Goal: Task Accomplishment & Management: Complete application form

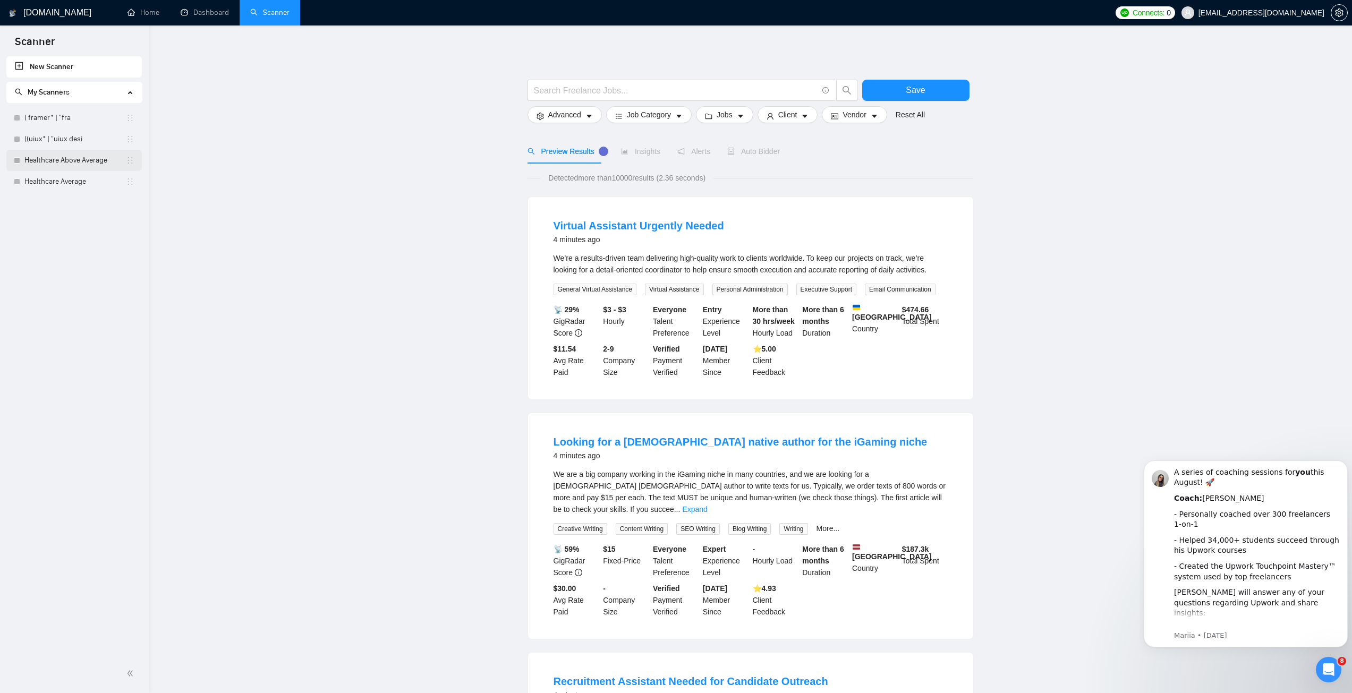
click at [52, 161] on link "Healthcare Above Average" at bounding box center [74, 160] width 101 height 21
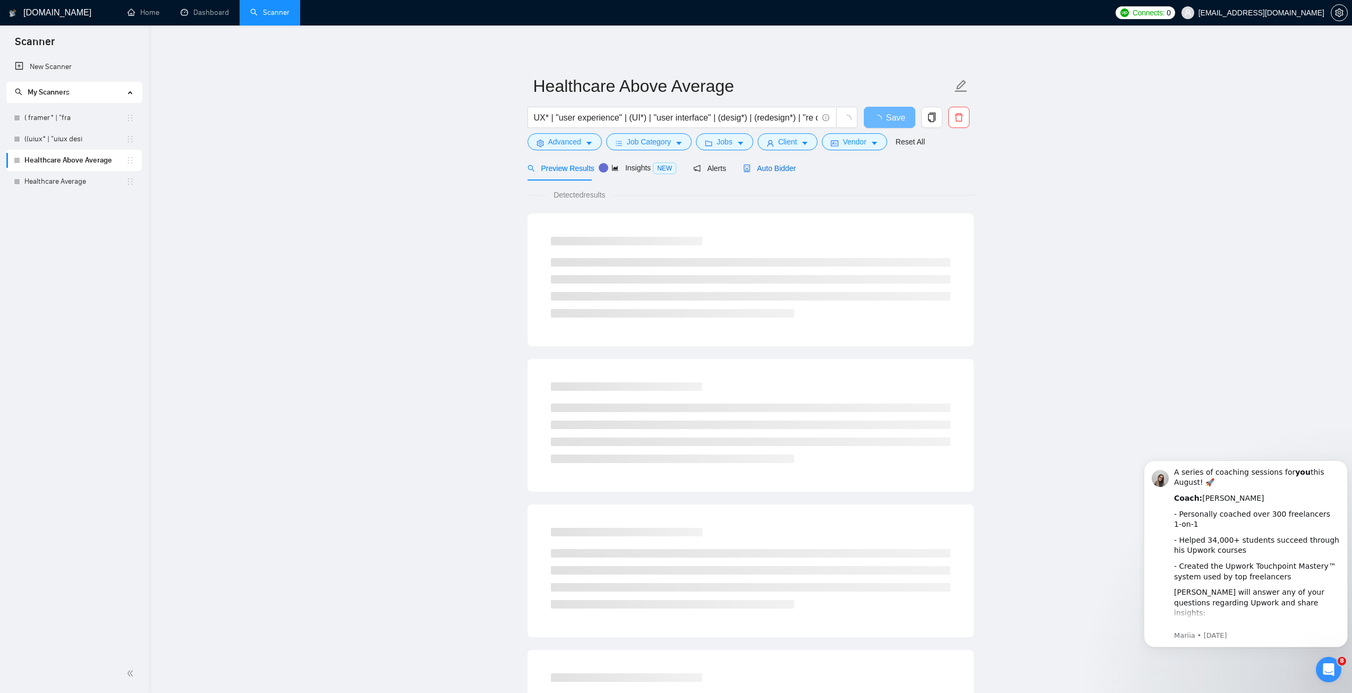
click at [753, 166] on span "Auto Bidder" at bounding box center [769, 168] width 53 height 8
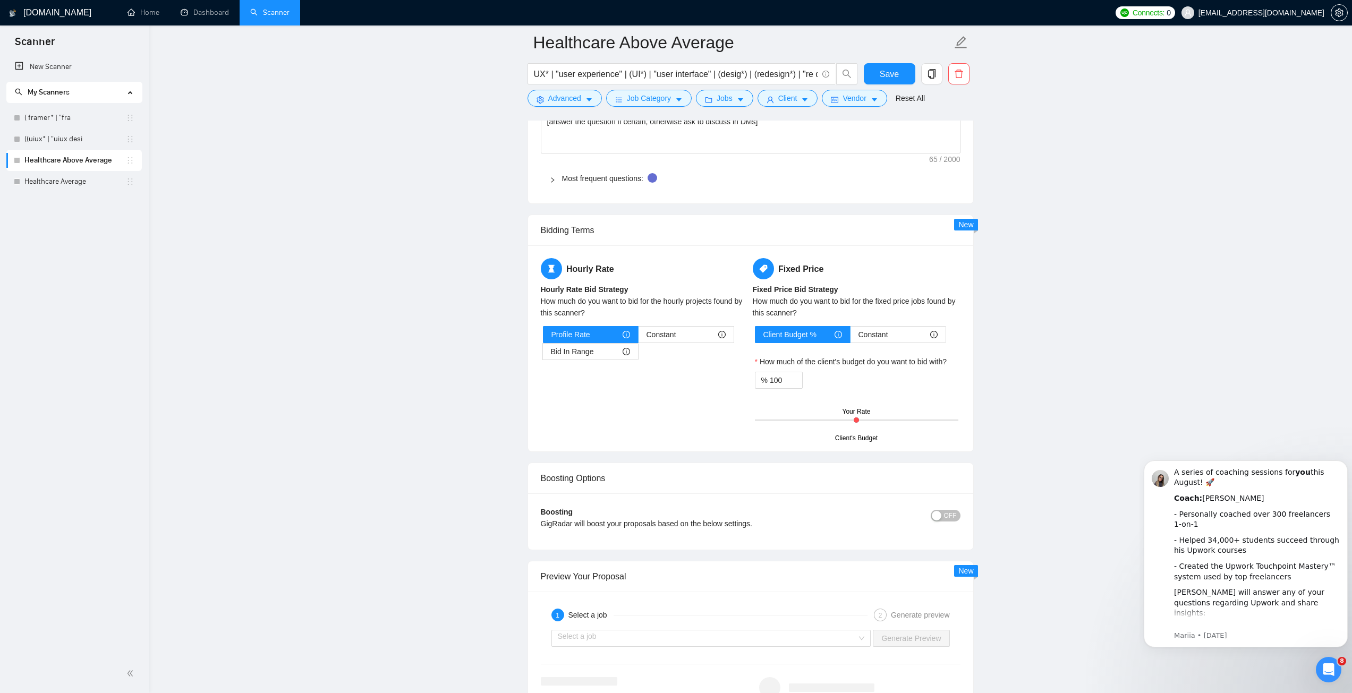
scroll to position [1540, 0]
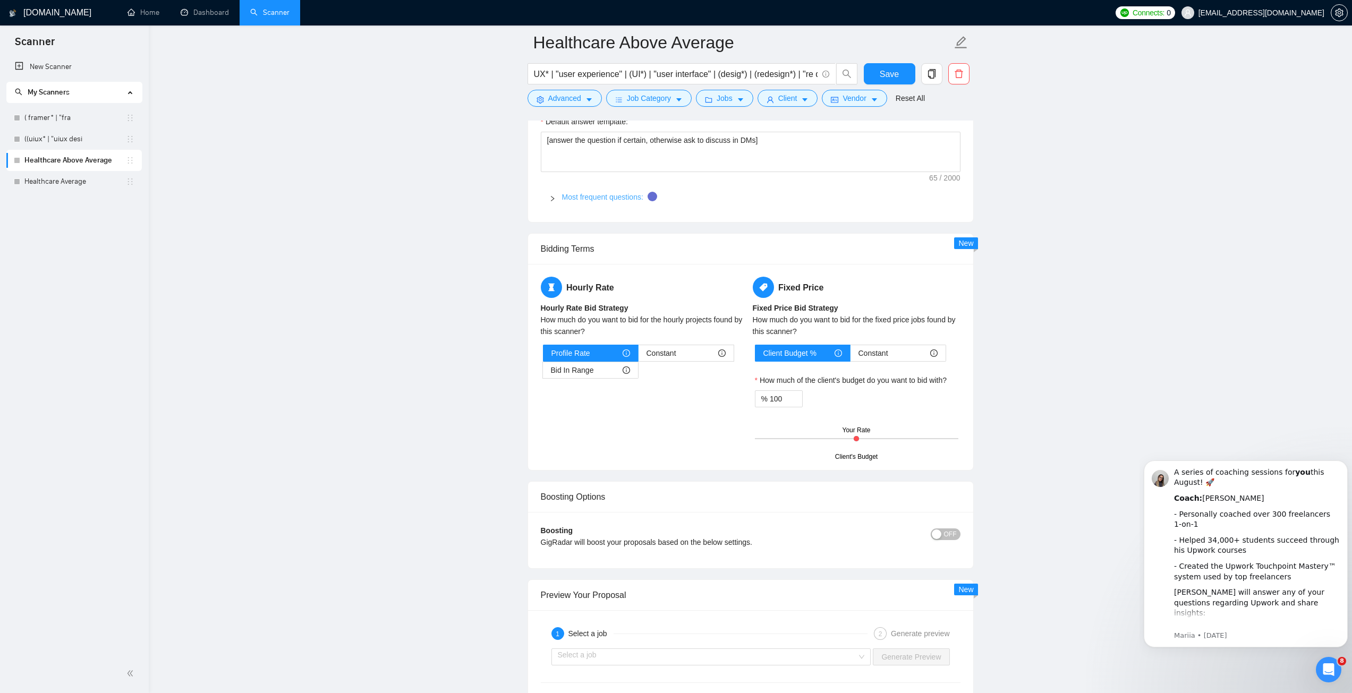
click at [566, 193] on link "Most frequent questions:" at bounding box center [602, 197] width 81 height 8
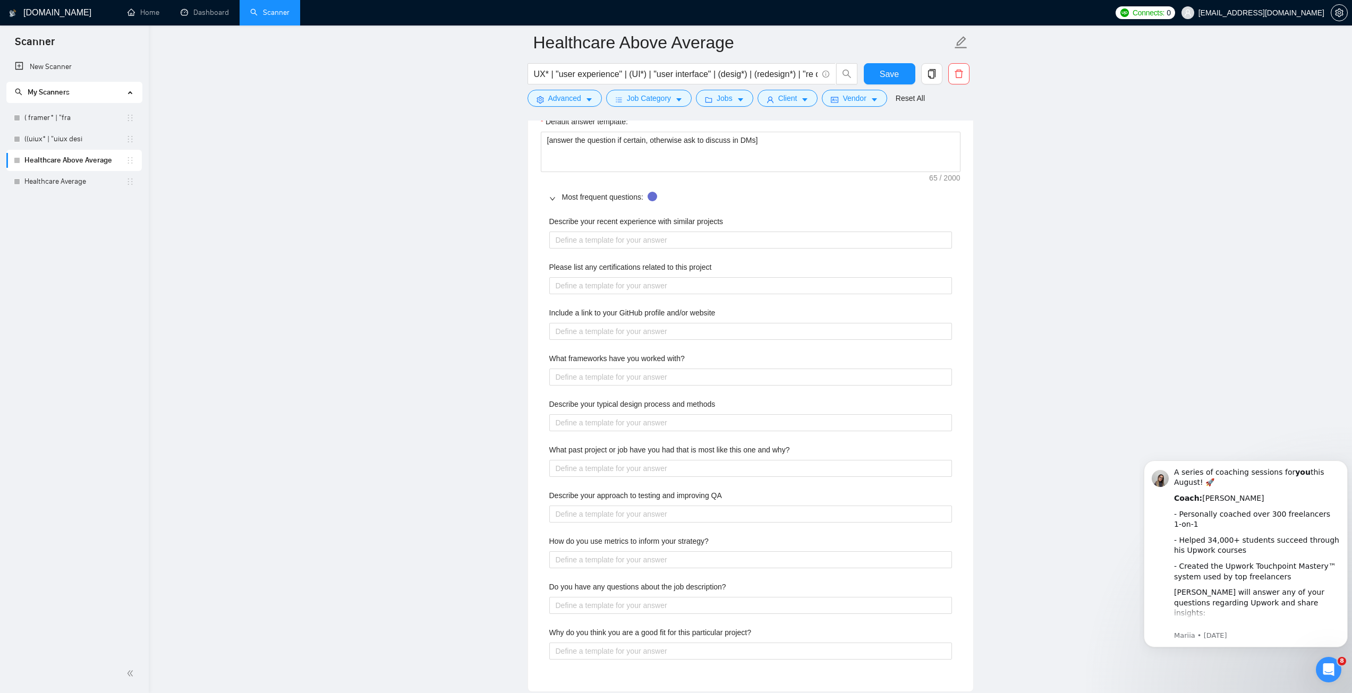
click at [601, 216] on label "Describe your recent experience with similar projects" at bounding box center [636, 222] width 174 height 12
click at [601, 232] on projects "Describe your recent experience with similar projects" at bounding box center [750, 240] width 403 height 17
click at [601, 216] on label "Describe your recent experience with similar projects" at bounding box center [636, 222] width 174 height 12
click at [601, 232] on projects "Describe your recent experience with similar projects" at bounding box center [750, 240] width 403 height 17
click at [601, 216] on label "Describe your recent experience with similar projects" at bounding box center [636, 222] width 174 height 12
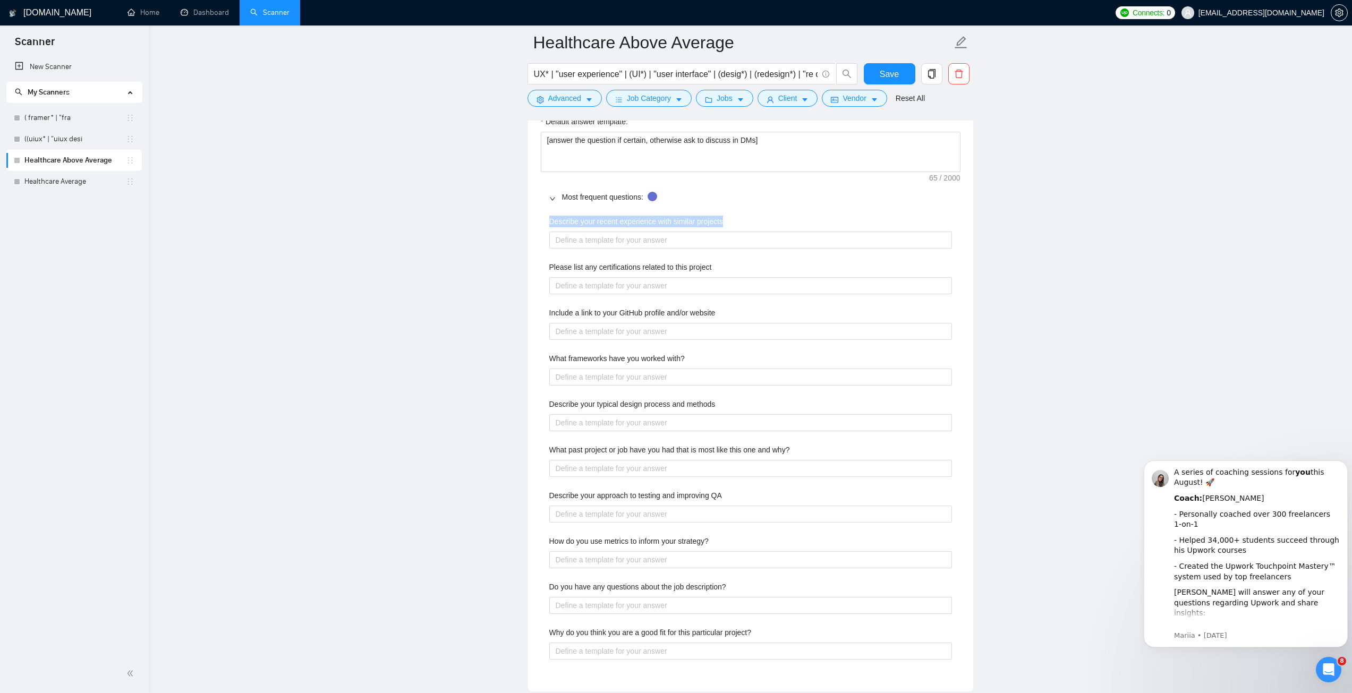
click at [601, 232] on projects "Describe your recent experience with similar projects" at bounding box center [750, 240] width 403 height 17
copy label "Describe your recent experience with similar projects"
click at [452, 219] on main "Healthcare Above Average UX* | "user experience" | (UI*) | "user interface" | (…" at bounding box center [750, 168] width 1169 height 3333
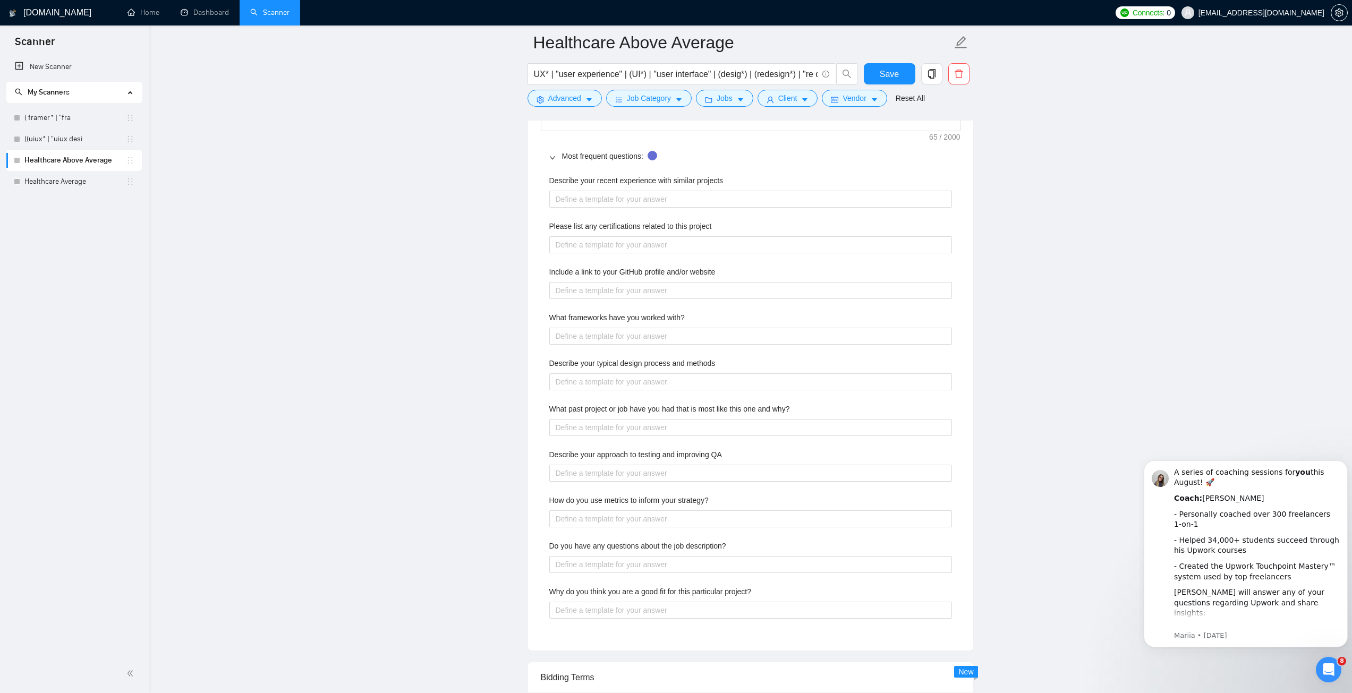
scroll to position [1578, 0]
drag, startPoint x: 597, startPoint y: 209, endPoint x: 589, endPoint y: 204, distance: 8.8
click at [596, 208] on projects "Describe your recent experience with similar projects" at bounding box center [750, 201] width 403 height 17
paste projects "*"I’ve successfully delivered [X] projects similar to this one, including [brie…"
type projects "*"I’ve successfully delivered [X] projects similar to this one, including [brie…"
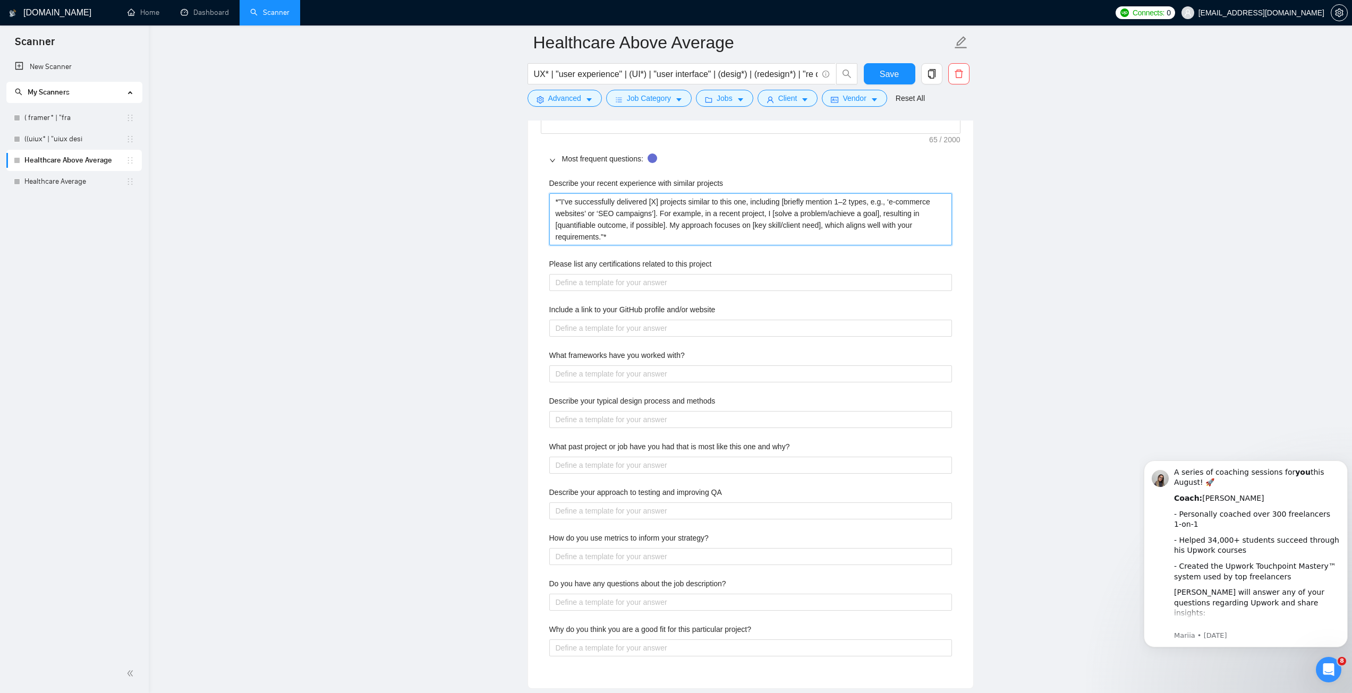
type projects "*"I’ve successfully delivered [X] projects similar to this one, including [brie…"
click at [979, 388] on main "Healthcare Above Average UX* | "user experience" | (UI*) | "user interface" | (…" at bounding box center [750, 148] width 1169 height 3368
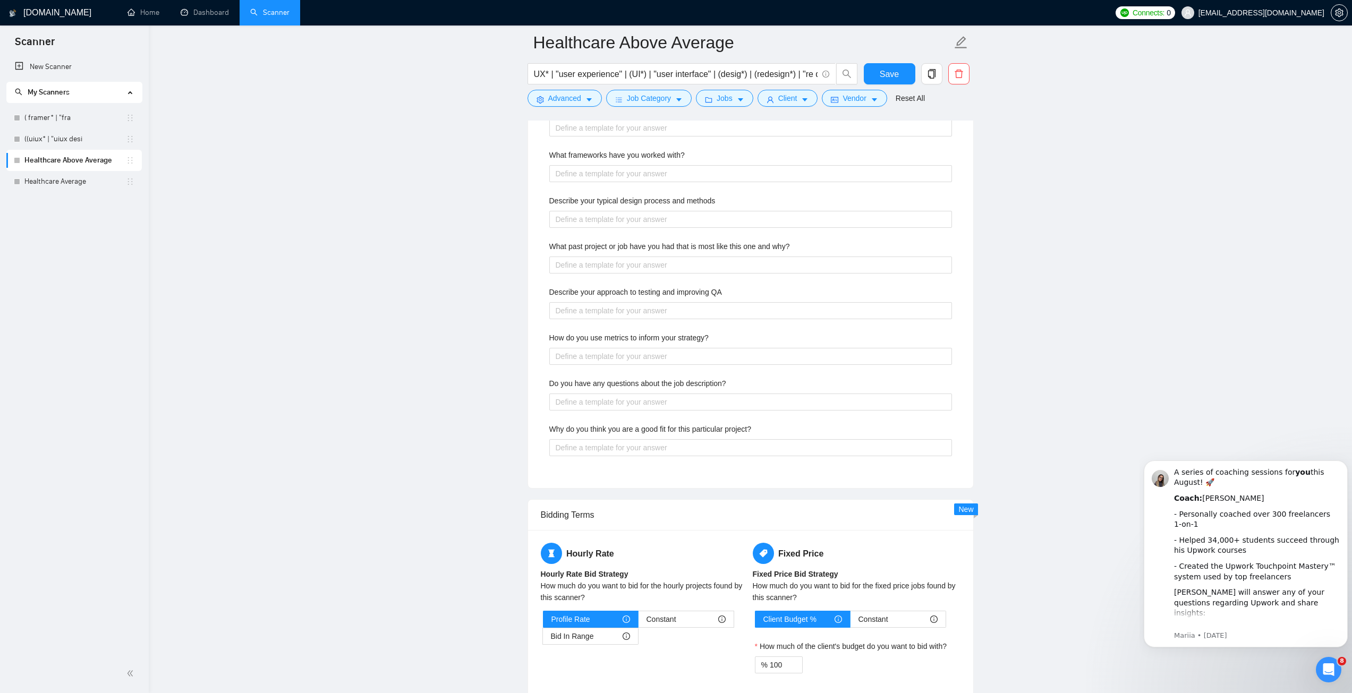
scroll to position [1844, 0]
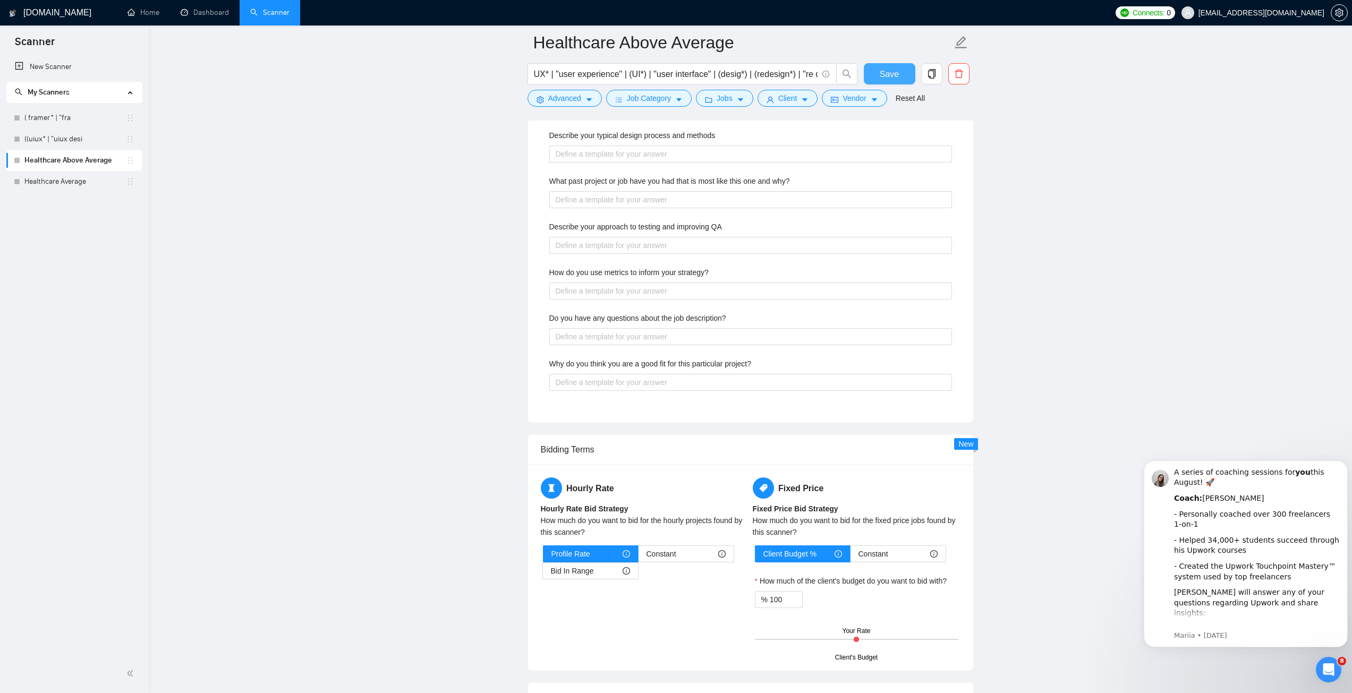
click at [896, 79] on span "Save" at bounding box center [888, 73] width 19 height 13
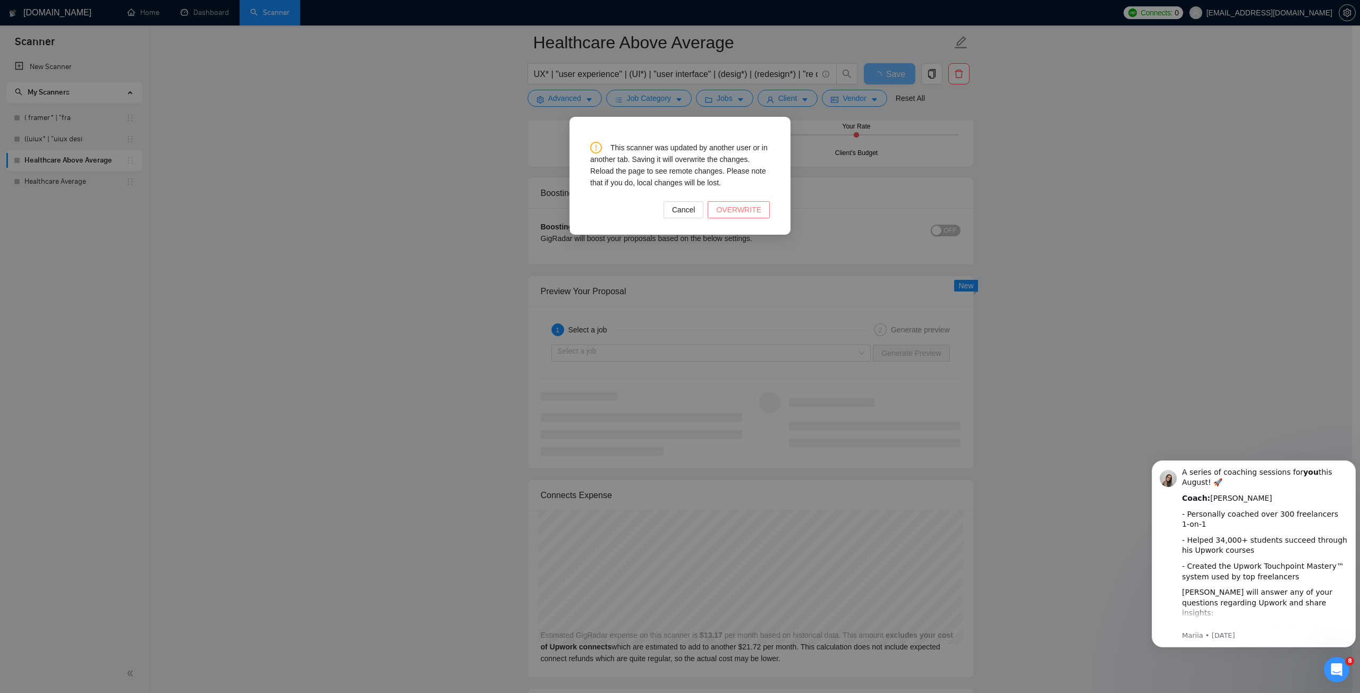
click at [737, 209] on span "OVERWRITE" at bounding box center [738, 210] width 45 height 12
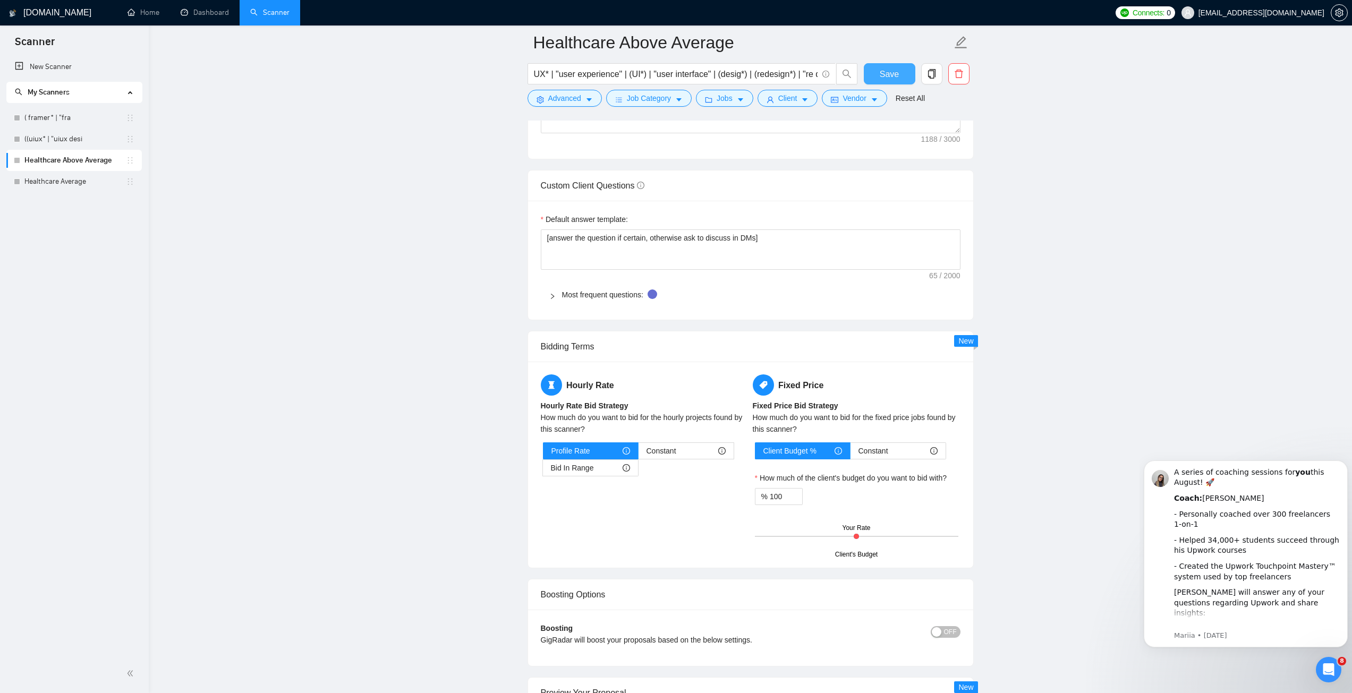
scroll to position [1313, 0]
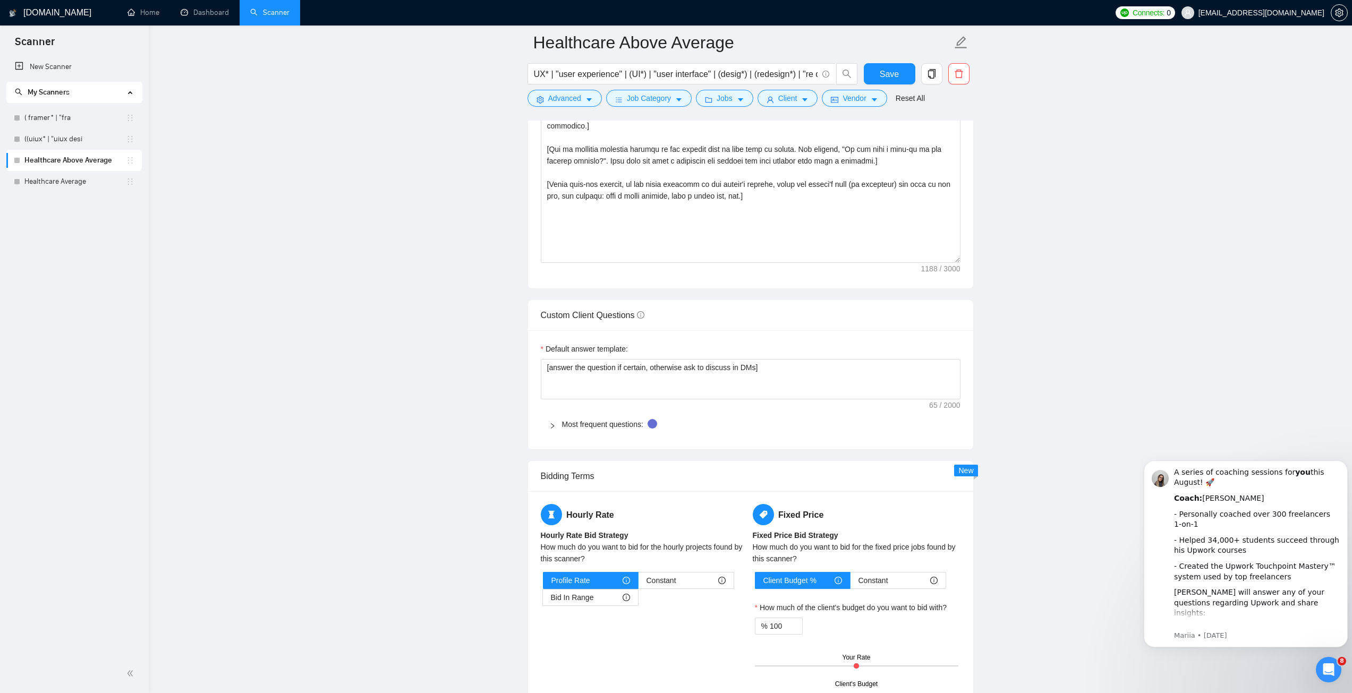
click at [621, 429] on span "Most frequent questions:" at bounding box center [757, 424] width 390 height 12
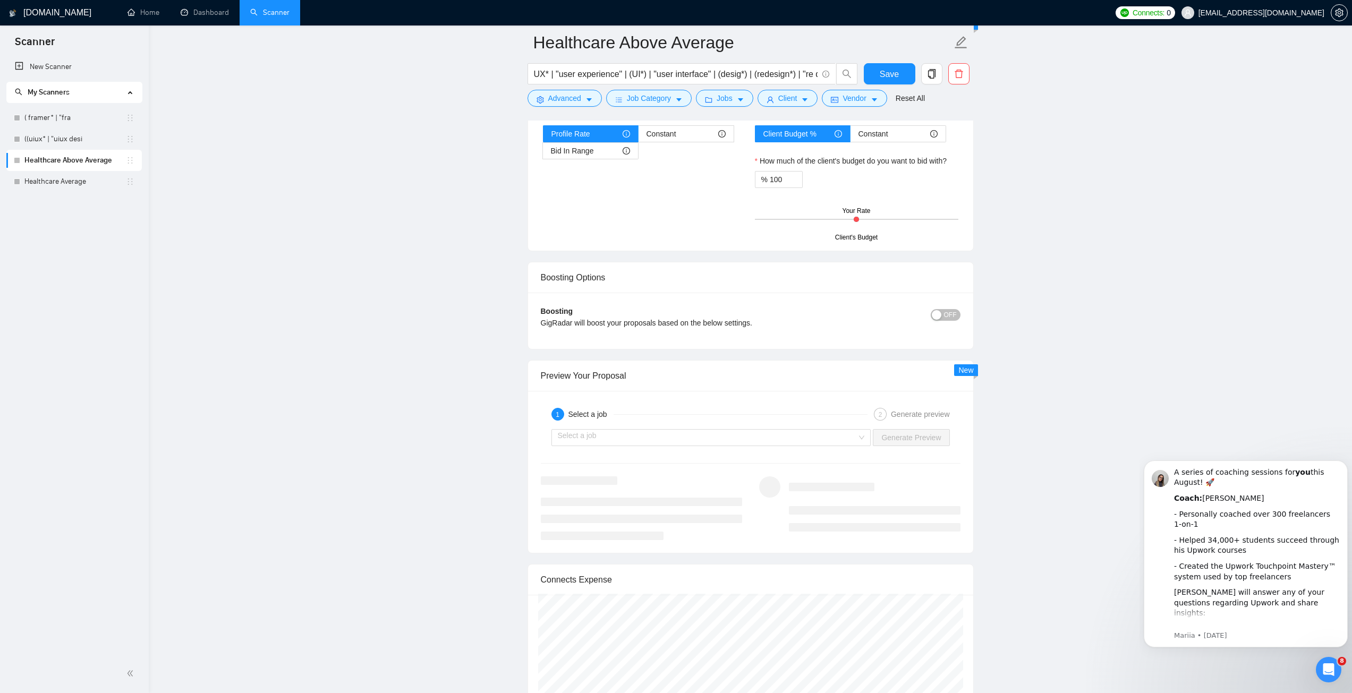
scroll to position [2269, 0]
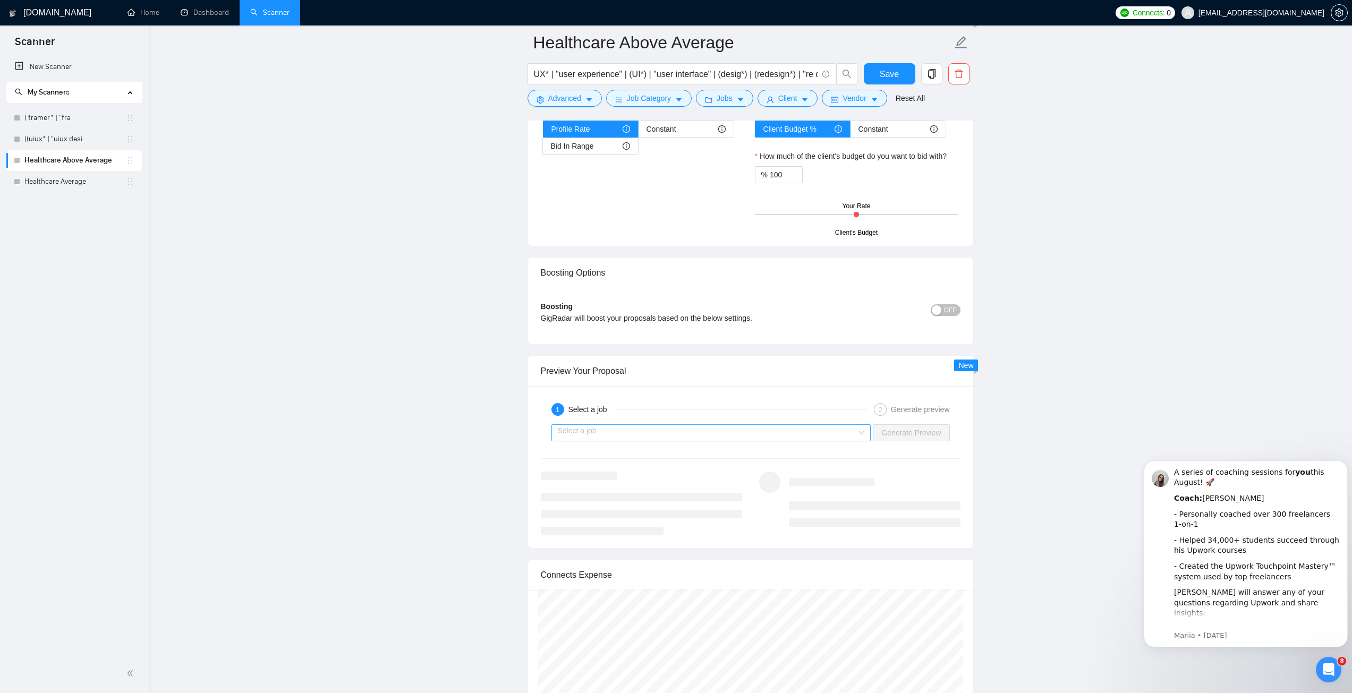
click at [671, 433] on input "search" at bounding box center [708, 433] width 300 height 16
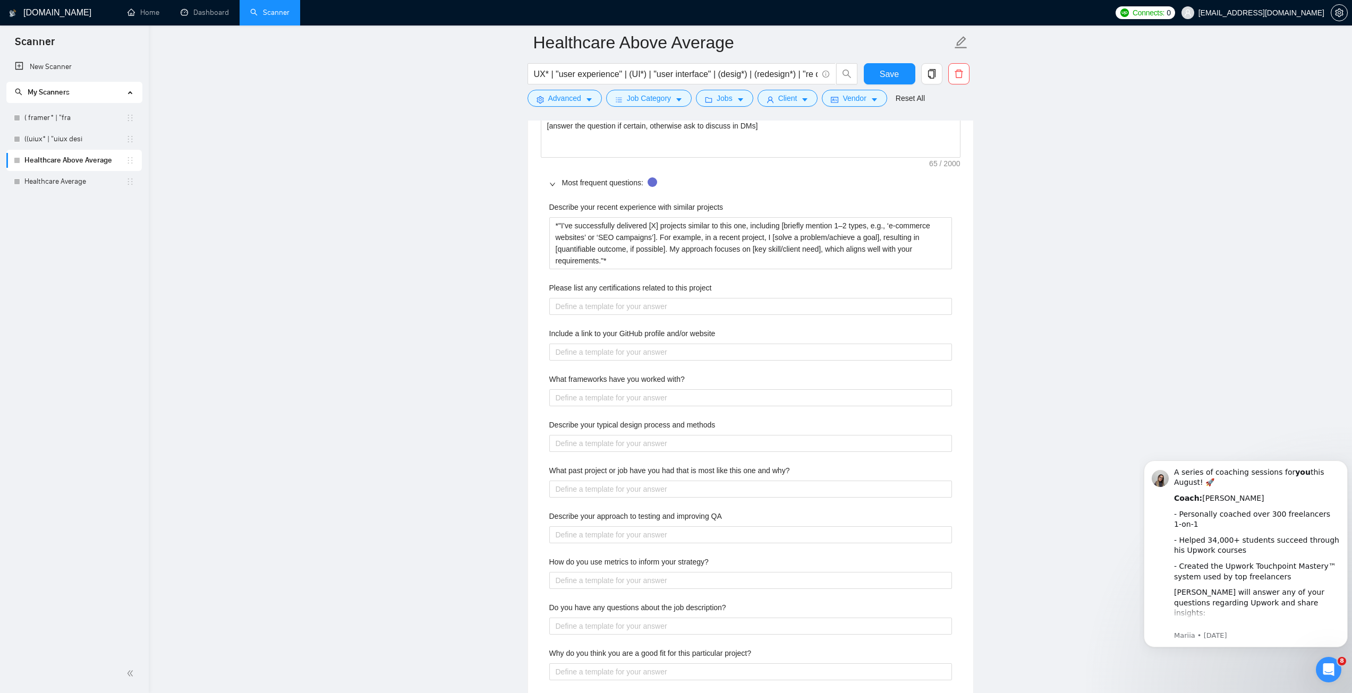
scroll to position [1472, 0]
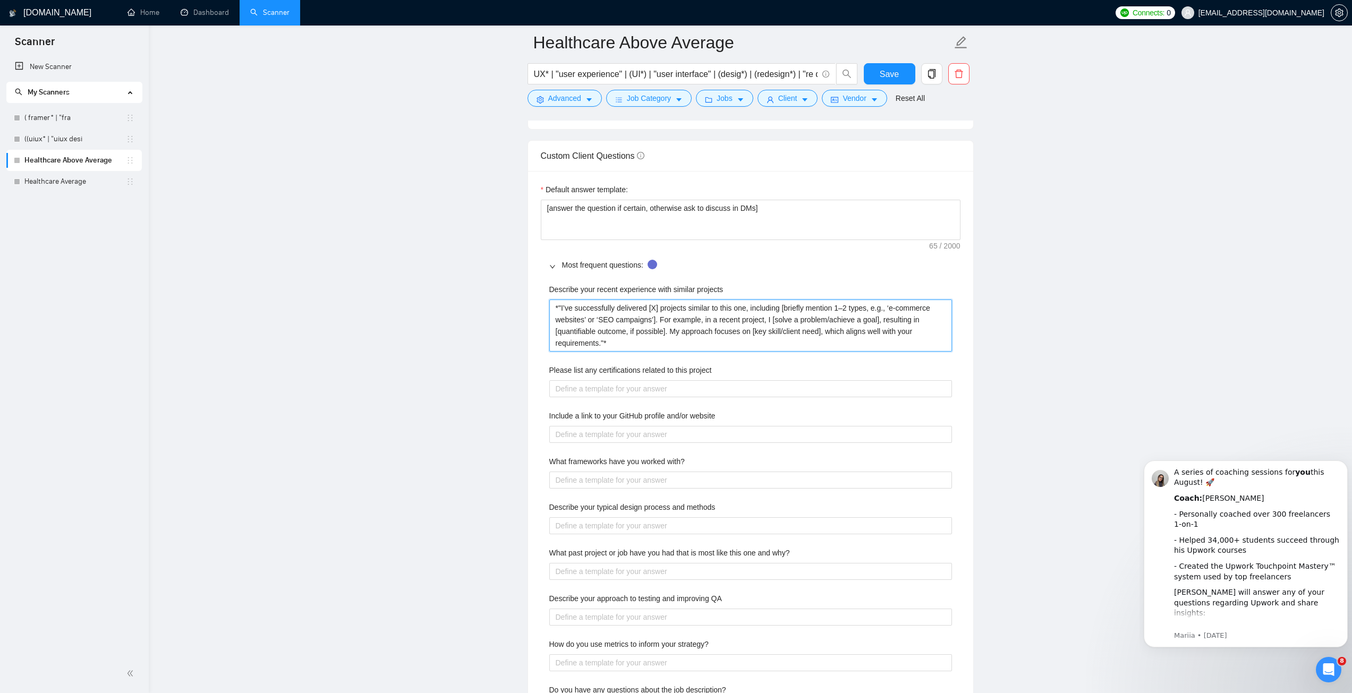
click at [698, 330] on projects "*"I’ve successfully delivered [X] projects similar to this one, including [brie…" at bounding box center [750, 326] width 403 height 52
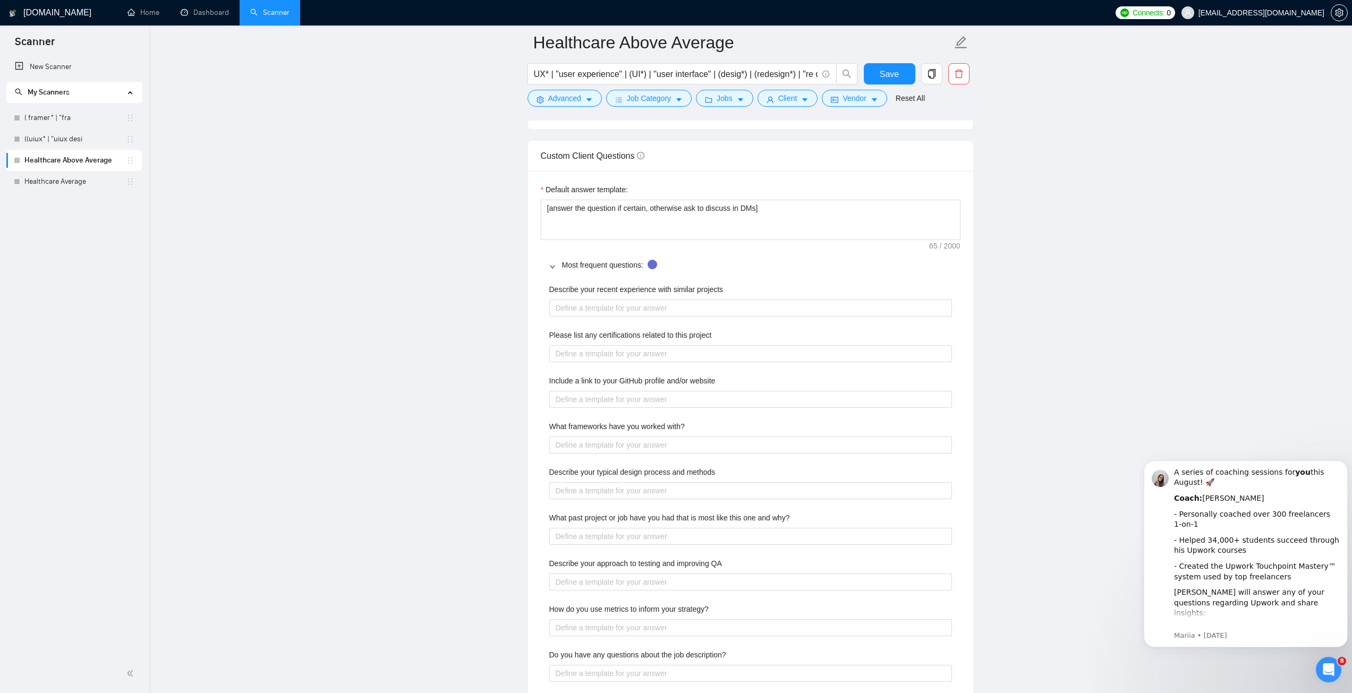
click at [1027, 366] on main "Healthcare Above Average UX* | "user experience" | (UI*) | "user interface" | (…" at bounding box center [750, 236] width 1169 height 3333
click at [589, 219] on textarea "[answer the question if certain, otherwise ask to discuss in DMs]" at bounding box center [751, 220] width 420 height 40
click at [1053, 282] on main "Healthcare Above Average UX* | "user experience" | (UI*) | "user interface" | (…" at bounding box center [750, 236] width 1169 height 3333
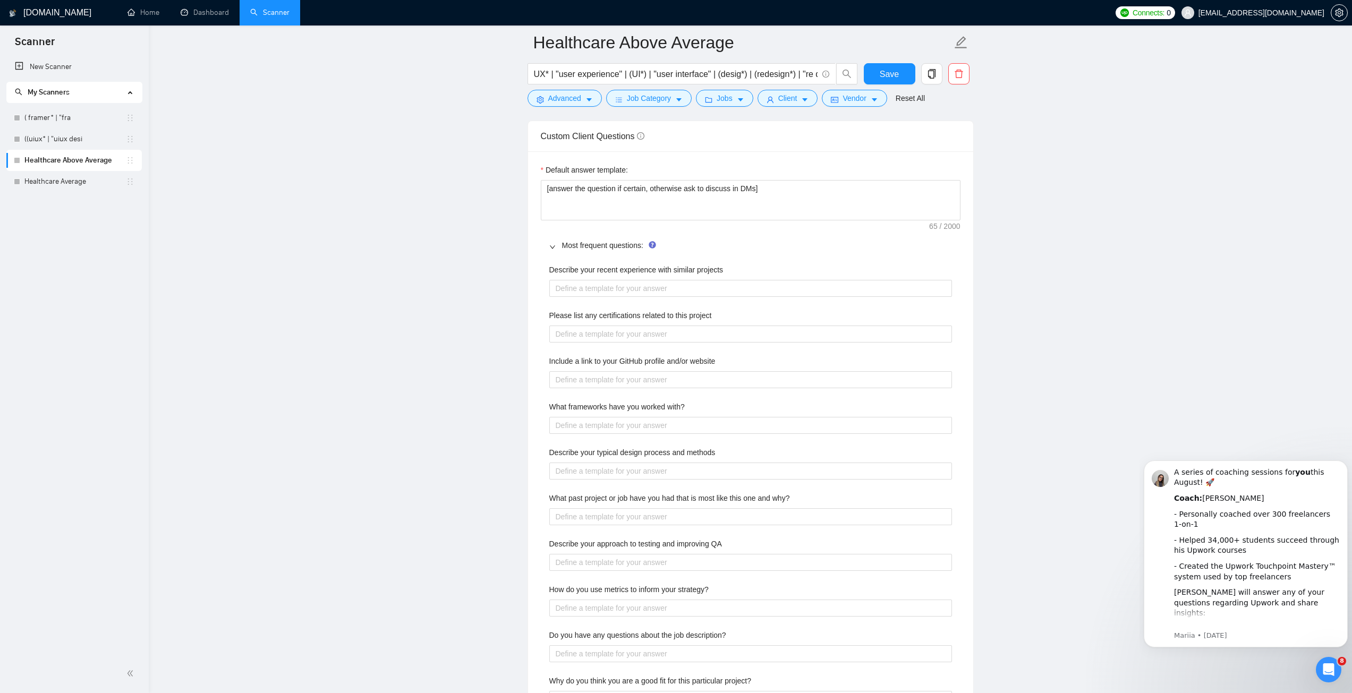
scroll to position [1525, 0]
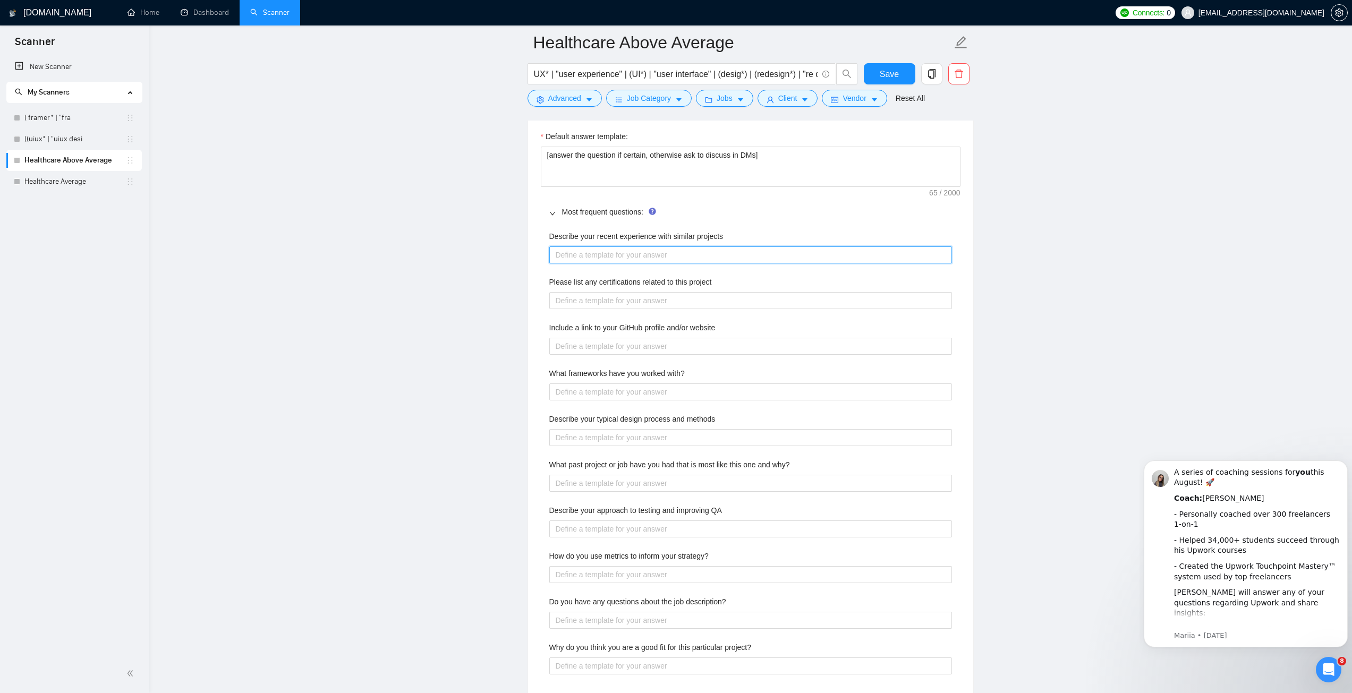
click at [680, 258] on projects "Describe your recent experience with similar projects" at bounding box center [750, 254] width 403 height 17
click at [528, 259] on div "Default answer template: [answer the question if certain, otherwise ask to disc…" at bounding box center [750, 412] width 445 height 588
click at [599, 261] on projects "Describe your recent experience with similar projects" at bounding box center [750, 254] width 403 height 17
paste projects "*"I’ve successfully delivered [X] projects similar to this one, including [brie…"
type projects "*"I’ve successfully delivered [X] projects similar to this one, including [brie…"
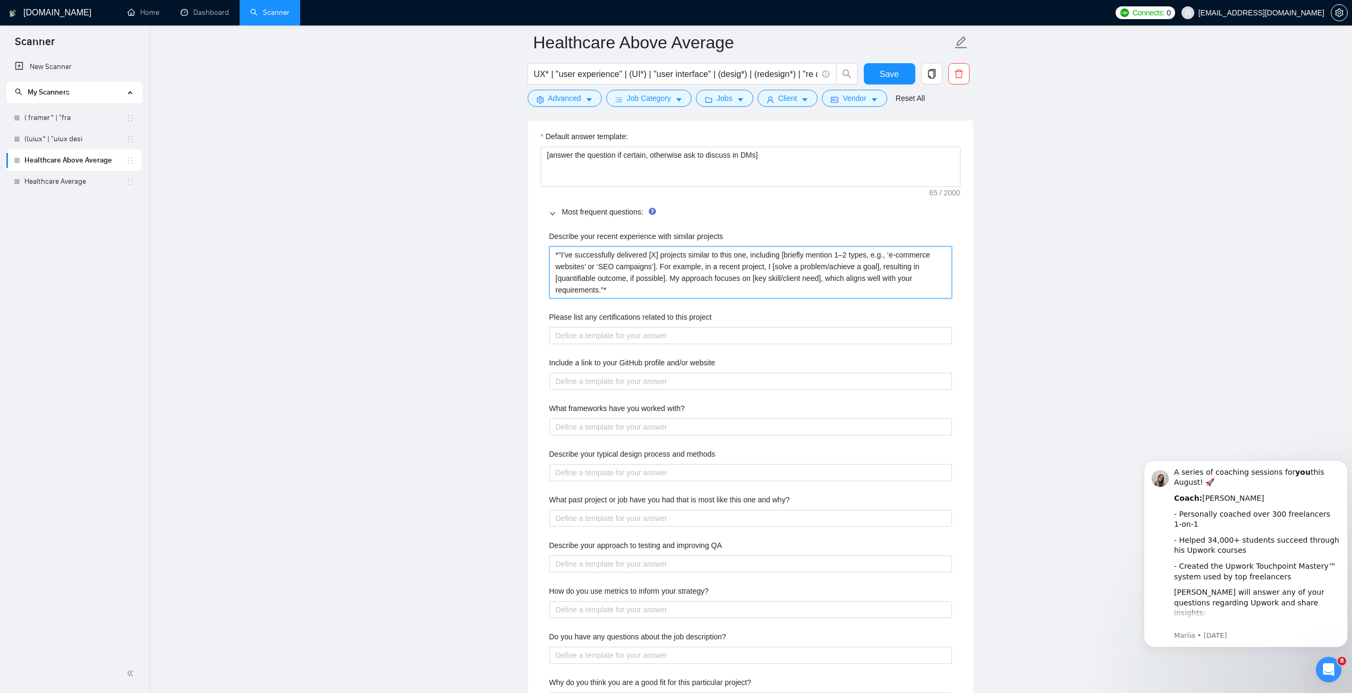
click at [562, 253] on projects "*"I’ve successfully delivered [X] projects similar to this one, including [brie…" at bounding box center [750, 272] width 403 height 52
click at [559, 254] on projects "*"I’ve successfully delivered [X] projects similar to this one, including [brie…" at bounding box center [750, 272] width 403 height 52
type projects ""I’ve successfully delivered [X] projects similar to this one, including [brief…"
type projects "I’ve successfully delivered [X] projects similar to this one, including [briefl…"
click at [622, 289] on projects "I’ve successfully delivered [X] projects similar to this one, including [briefl…" at bounding box center [750, 272] width 403 height 52
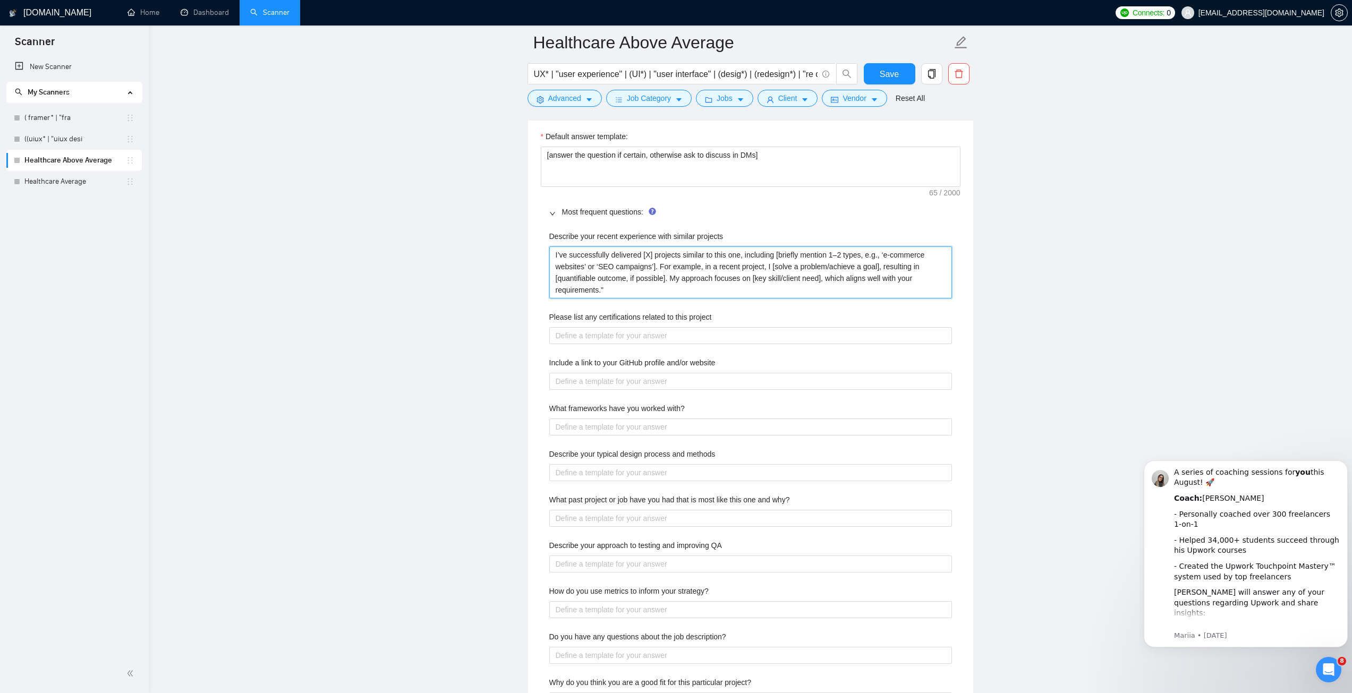
type projects "I’ve successfully delivered [X] projects similar to this one, including [briefl…"
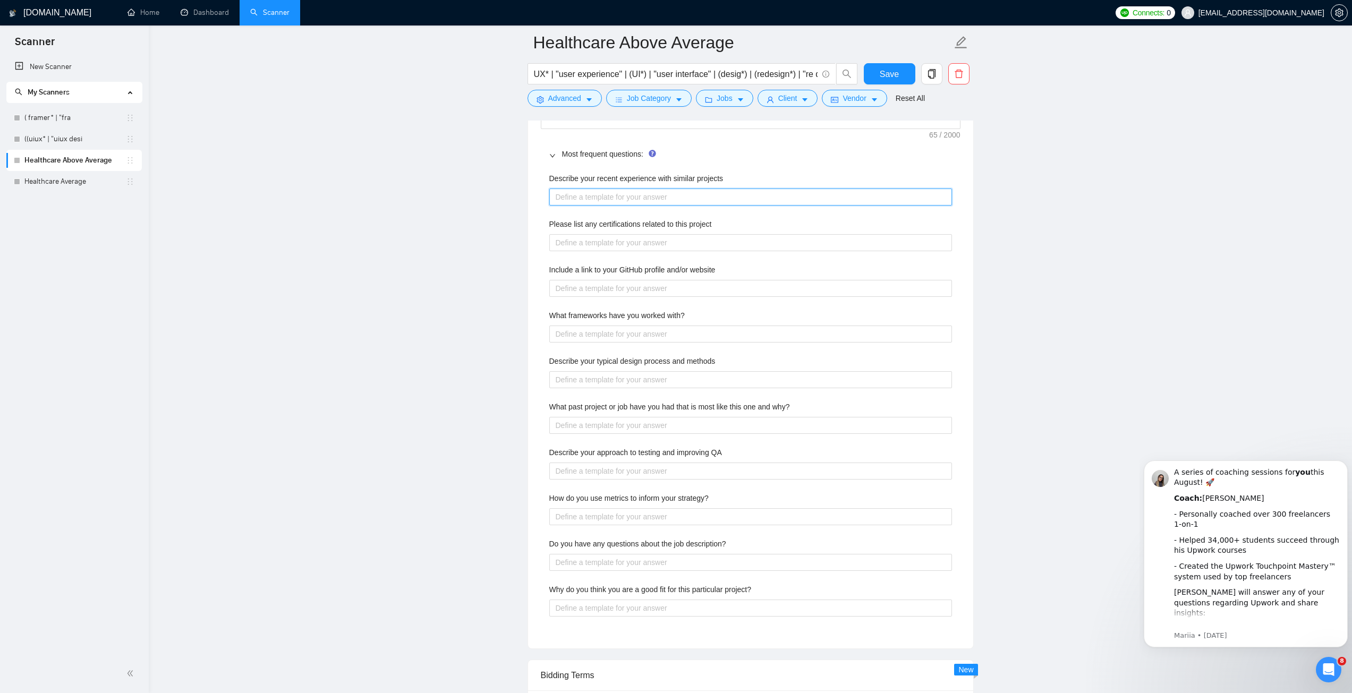
scroll to position [1578, 0]
click at [604, 202] on projects "Describe your recent experience with similar projects" at bounding box center [750, 201] width 403 height 17
paste projects "I have successfully delivered design and development projects in the healthcare…"
type projects "I have successfully delivered design and development projects in the healthcare…"
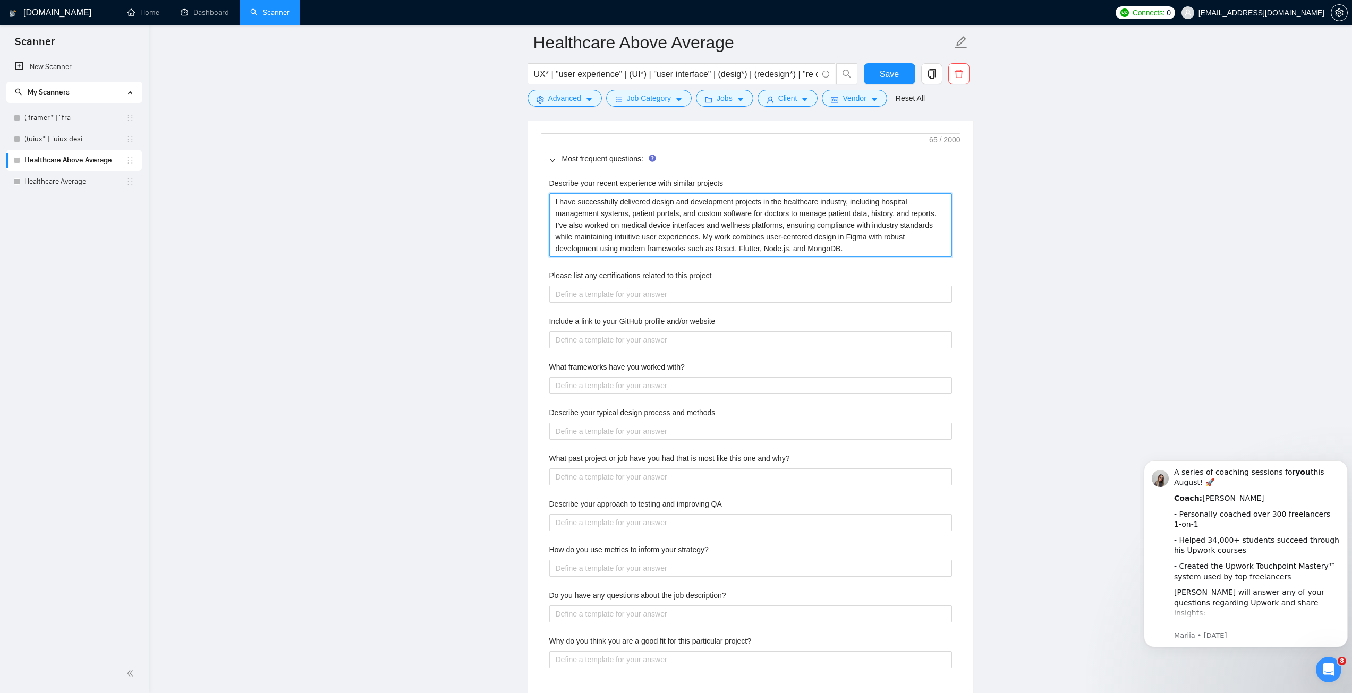
type projects "I have successfully delivered design and development projects in the healthcare…"
click at [687, 297] on project "Please list any certifications related to this project" at bounding box center [750, 294] width 403 height 17
paste project "I am a Google Certified Designer and Fiverr Certified Designer, with additional…"
type project "I am a Google Certified Designer and Fiverr Certified Designer, with additional…"
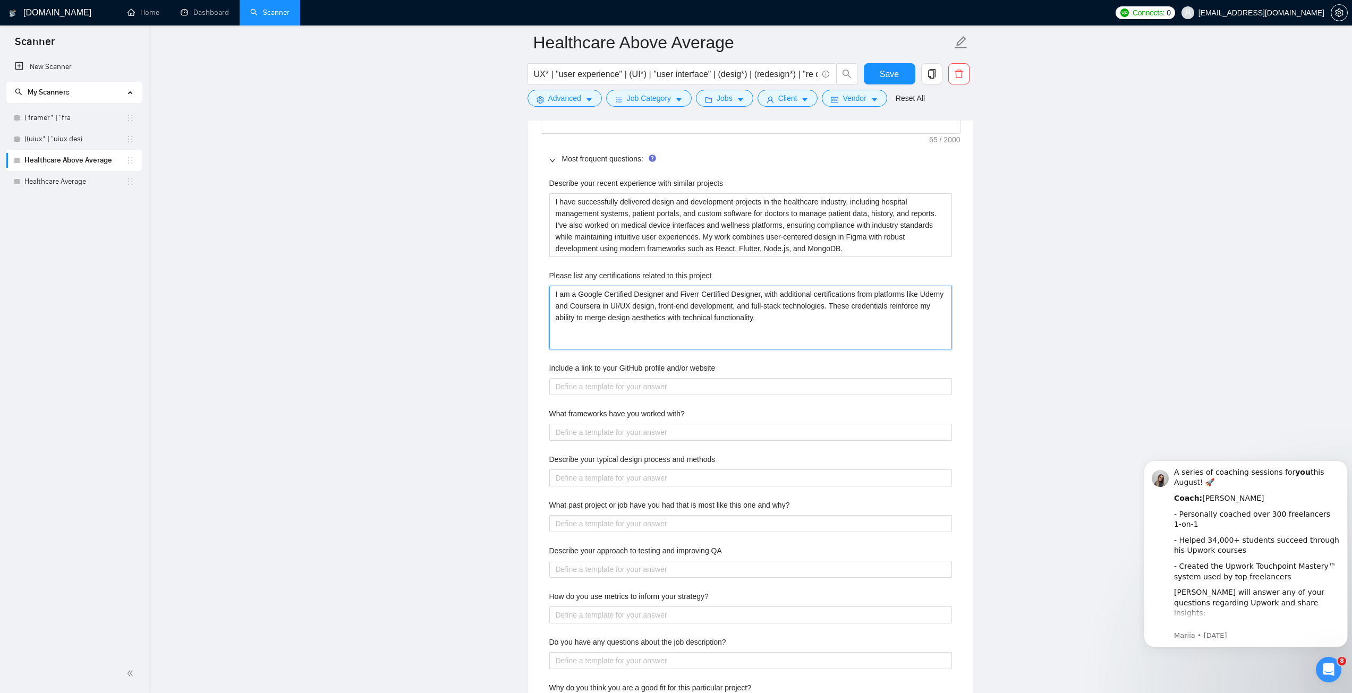
type project "I am a Google Certified Designer and Fiverr Certified Designer, with additional…"
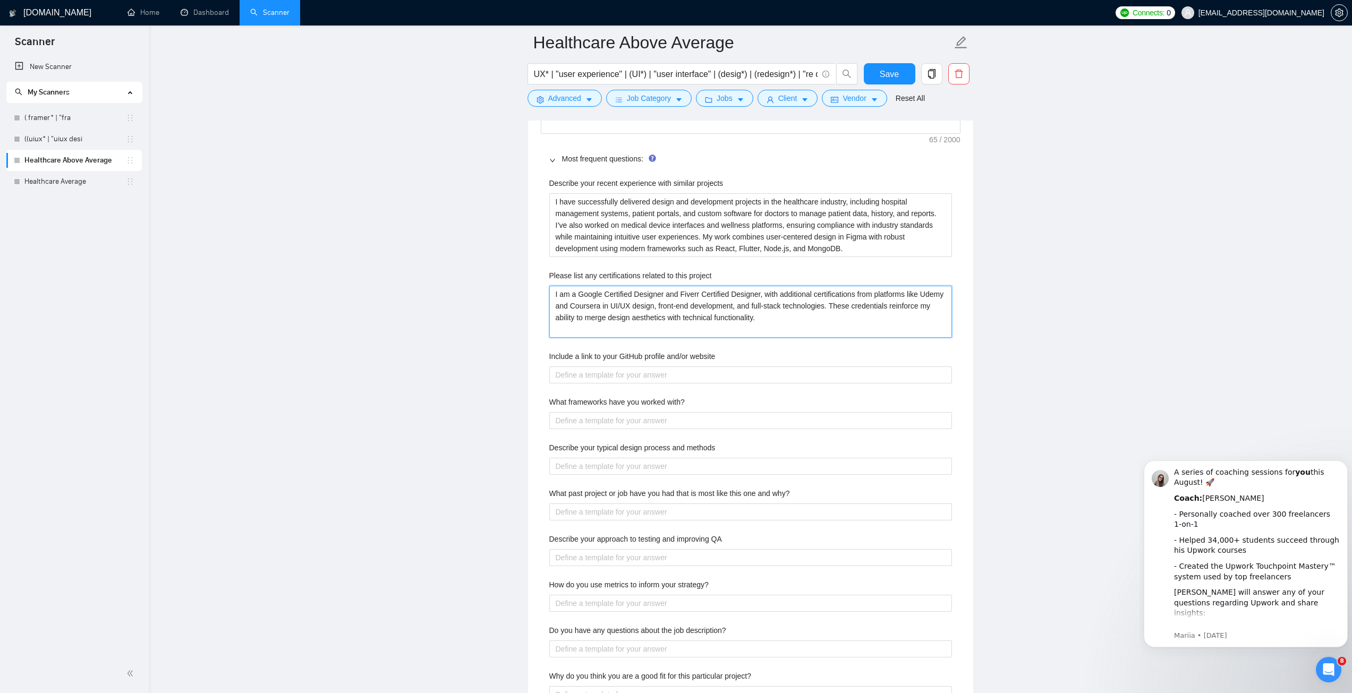
type project "I am a Google Certified Designer and Fiverr Certified Designer, with additional…"
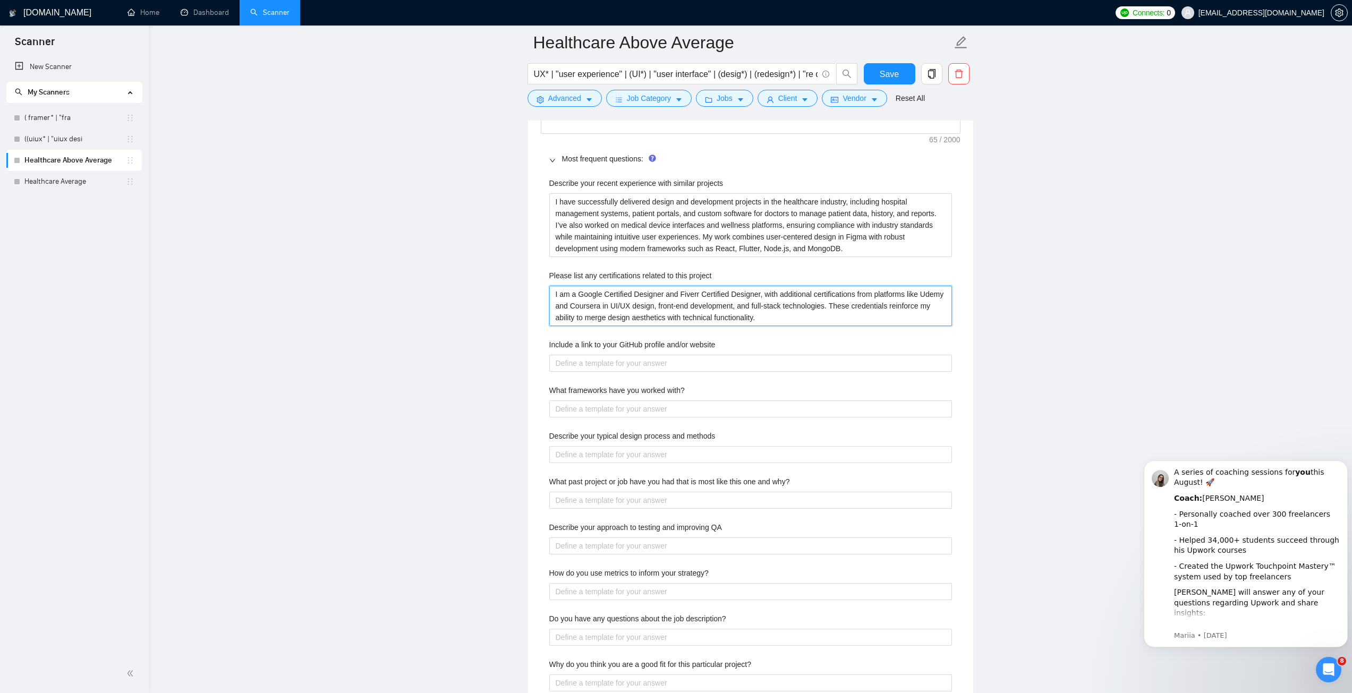
type project "I am a Google Certified Designer and Fiverr Certified Designer, with additional…"
click at [625, 414] on with\? "What frameworks have you worked with?" at bounding box center [750, 408] width 403 height 17
paste with\? "I have worked extensively with React, Angular, Bootstrap, Tailwind, Node.js, Fl…"
type with\? "I have worked extensively with React, Angular, Bootstrap, Tailwind, Node.js, Fl…"
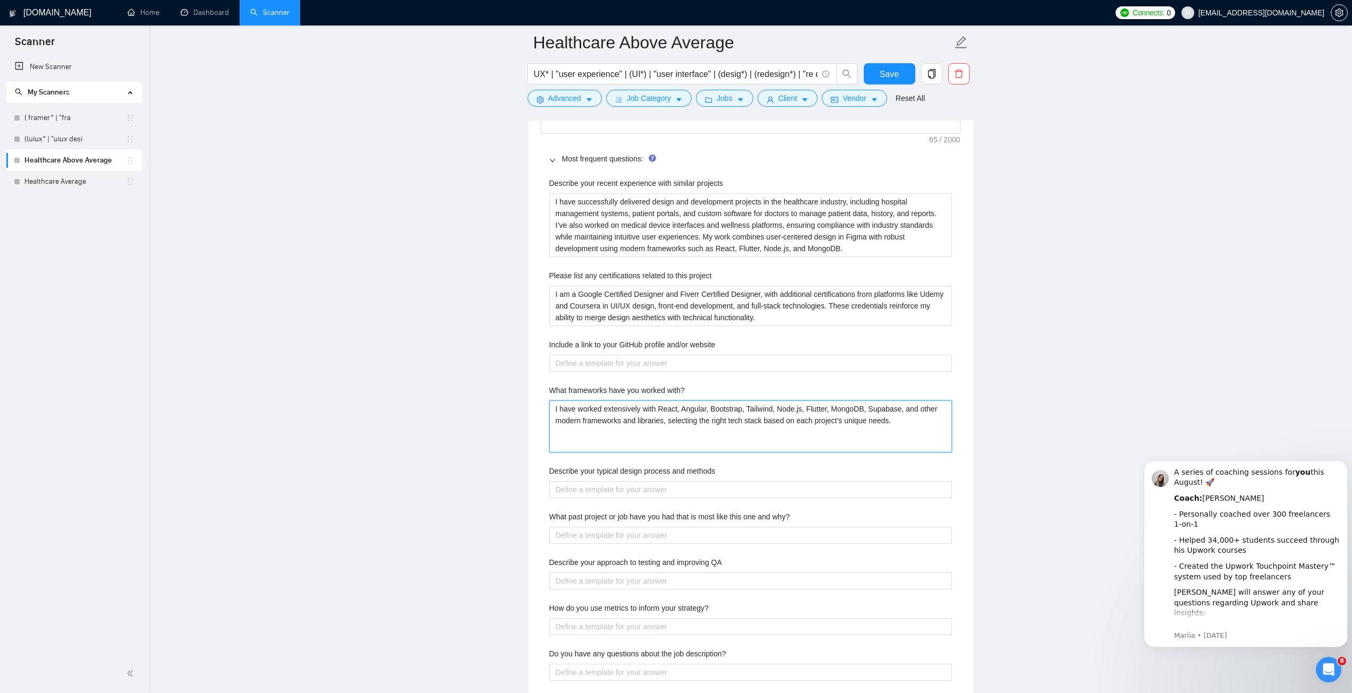
type with\? "I have worked extensively with React, Angular, Bootstrap, Tailwind, Node.js, Fl…"
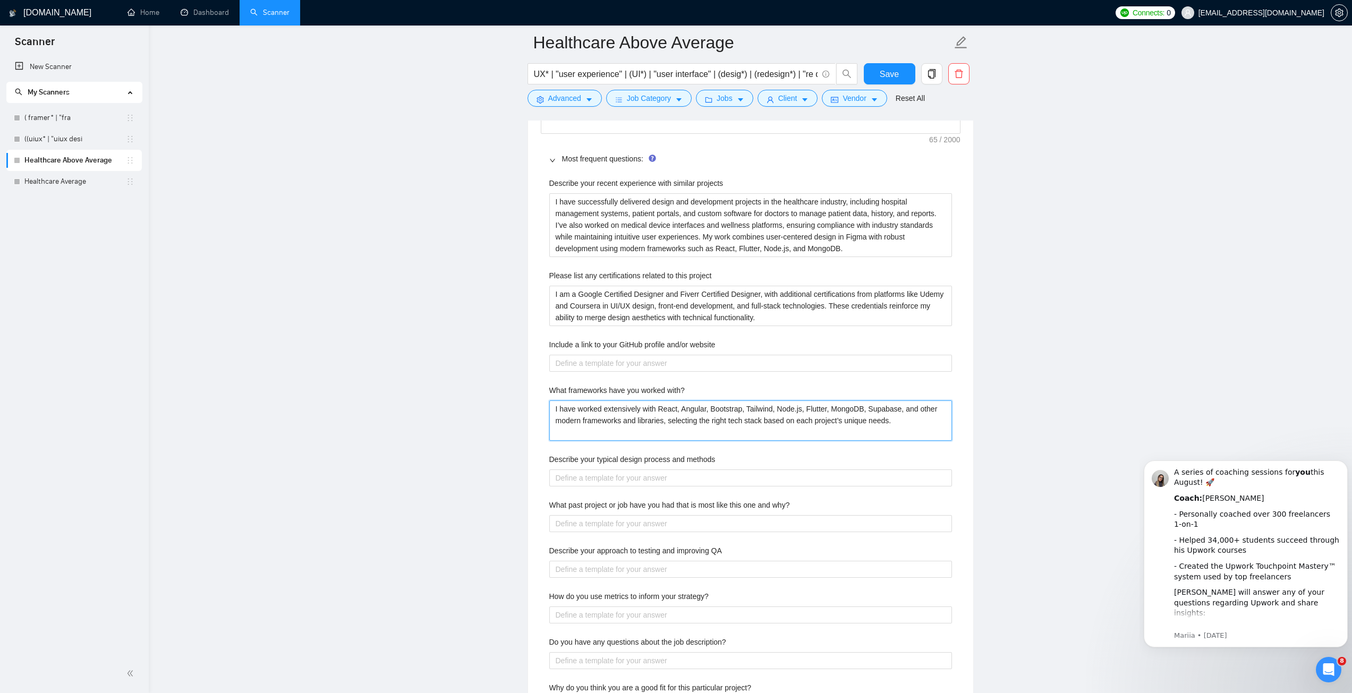
type with\? "I have worked extensively with React, Angular, Bootstrap, Tailwind, Node.js, Fl…"
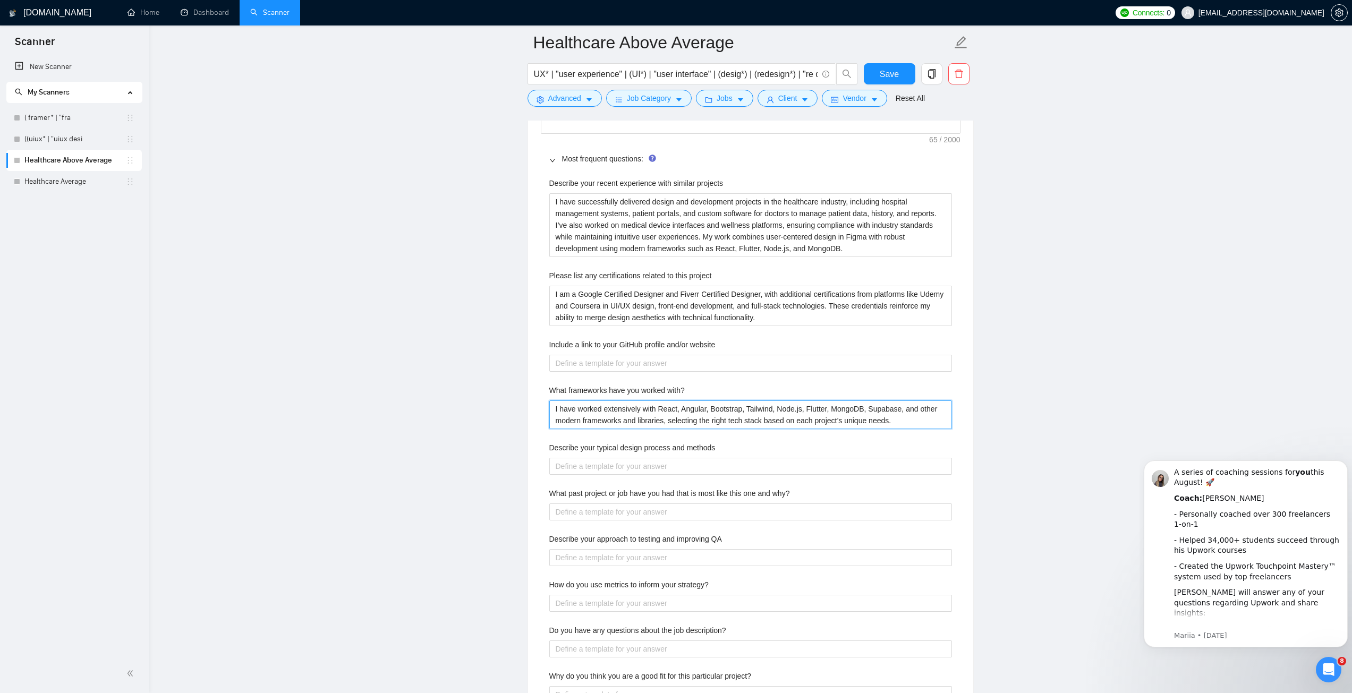
type with\? "I have worked extensively with React, Angular, Bootstrap, Tailwind, Node.js, Fl…"
click at [565, 358] on website "Include a link to your GitHub profile and/or website" at bounding box center [750, 363] width 403 height 17
paste website "Portfolio: shamaas.framer.website"
type website "Portfolio: shamaas.framer.website"
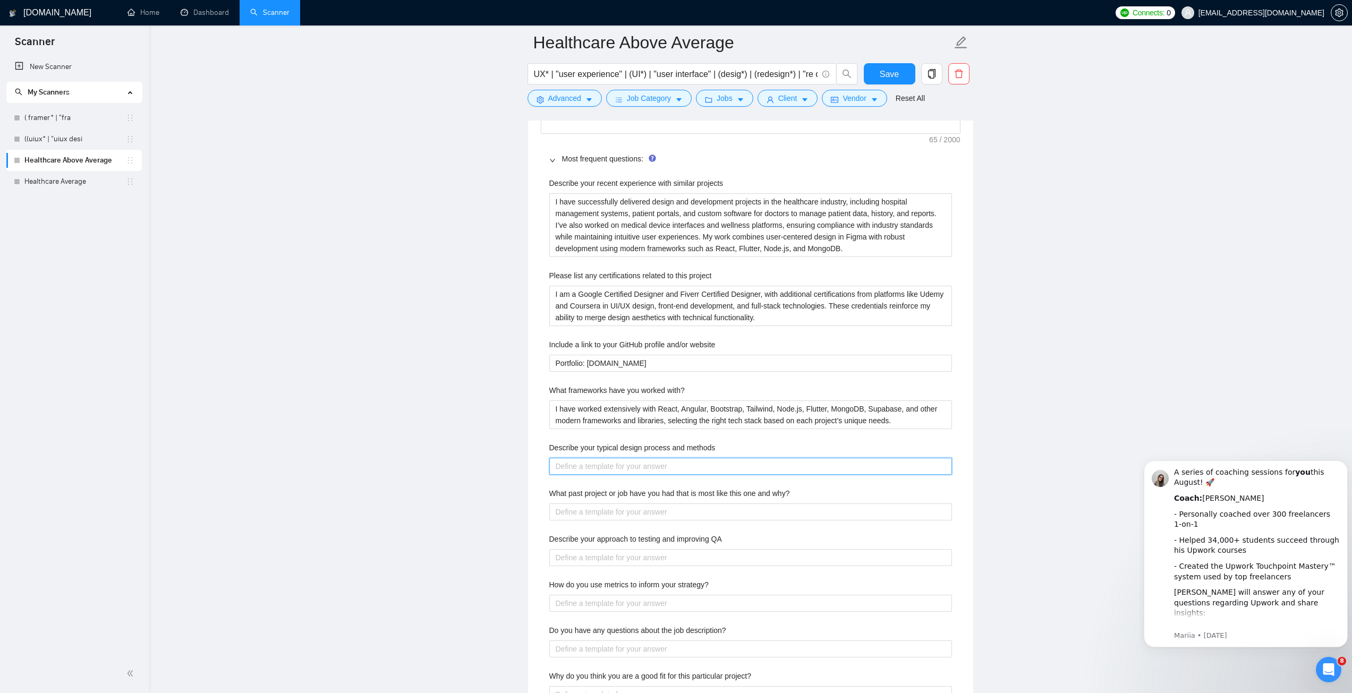
click at [646, 468] on methods "Describe your typical design process and methods" at bounding box center [750, 466] width 403 height 17
paste methods "My process is flexible and tailored to the project’s scope. I commonly follow A…"
type methods "My process is flexible and tailored to the project’s scope. I commonly follow A…"
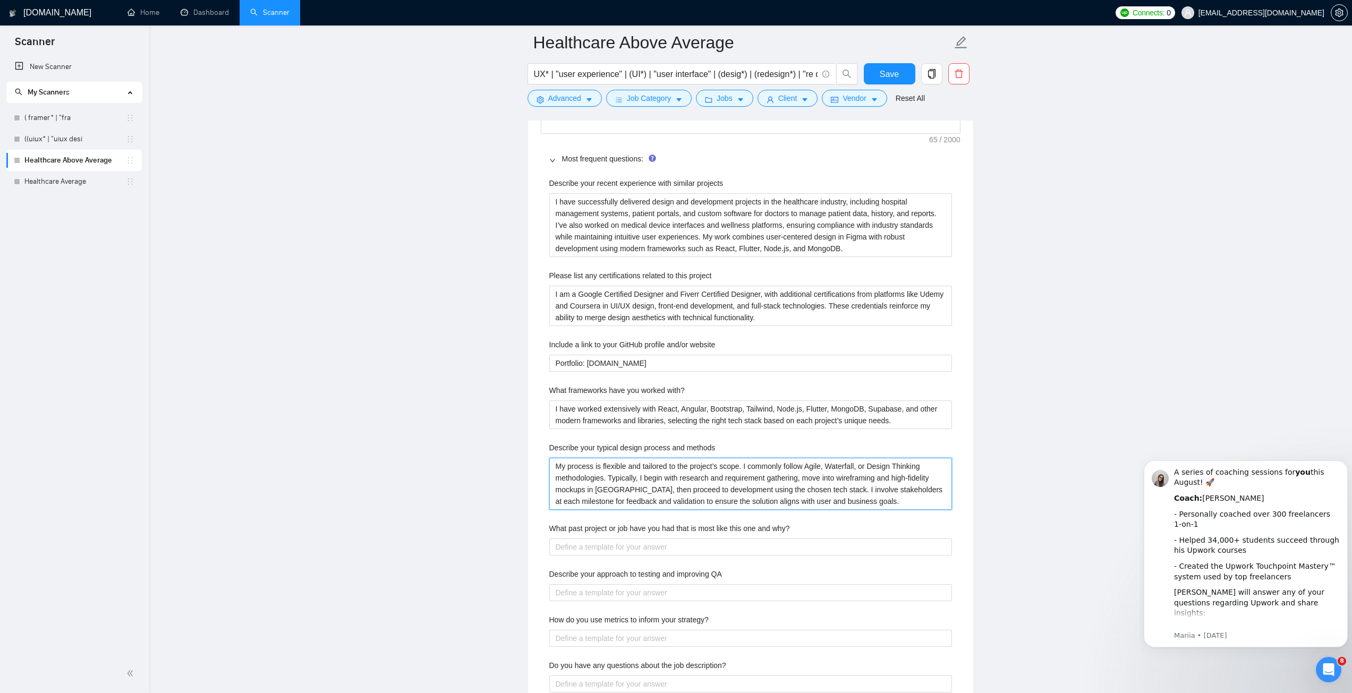
type methods "My process is flexible and tailored to the project’s scope. I commonly follow A…"
click at [676, 547] on why\? "What past project or job have you had that is most like this one and why?" at bounding box center [750, 546] width 403 height 17
paste why\? "One relevant project was developing a complete hospital management system that …"
type why\? "One relevant project was developing a complete hospital management system that …"
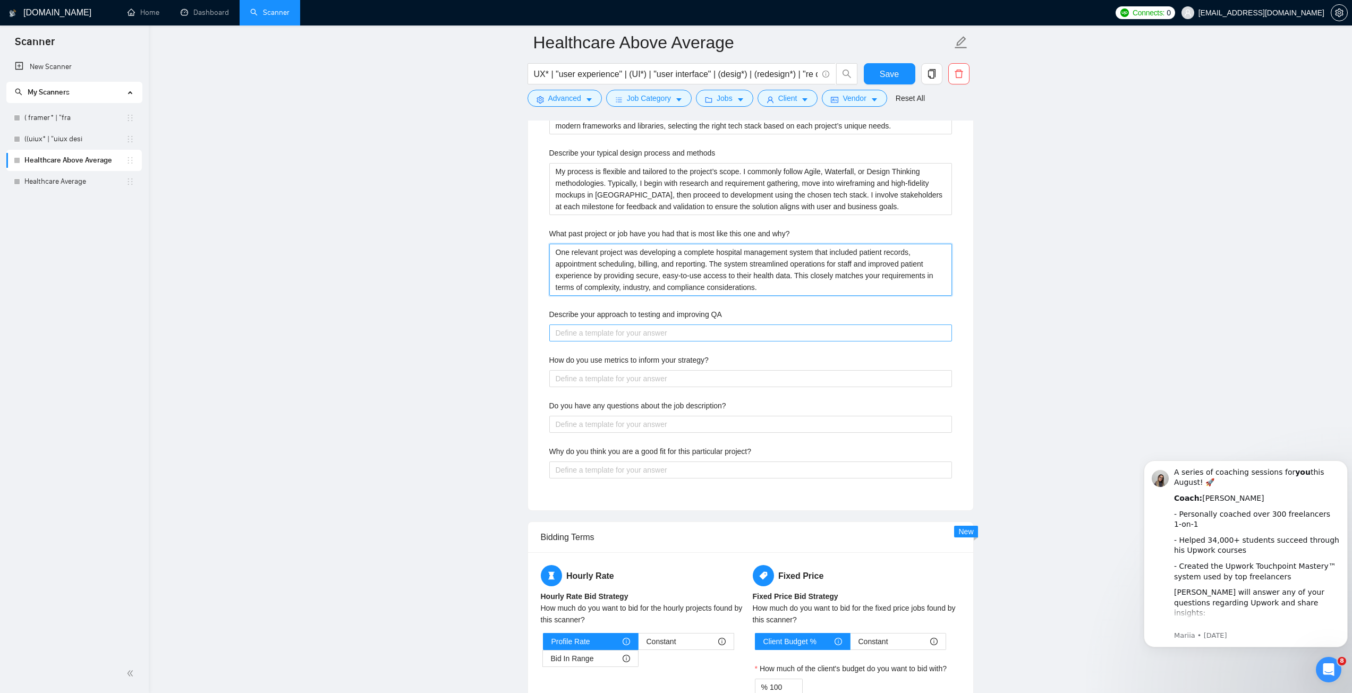
scroll to position [1897, 0]
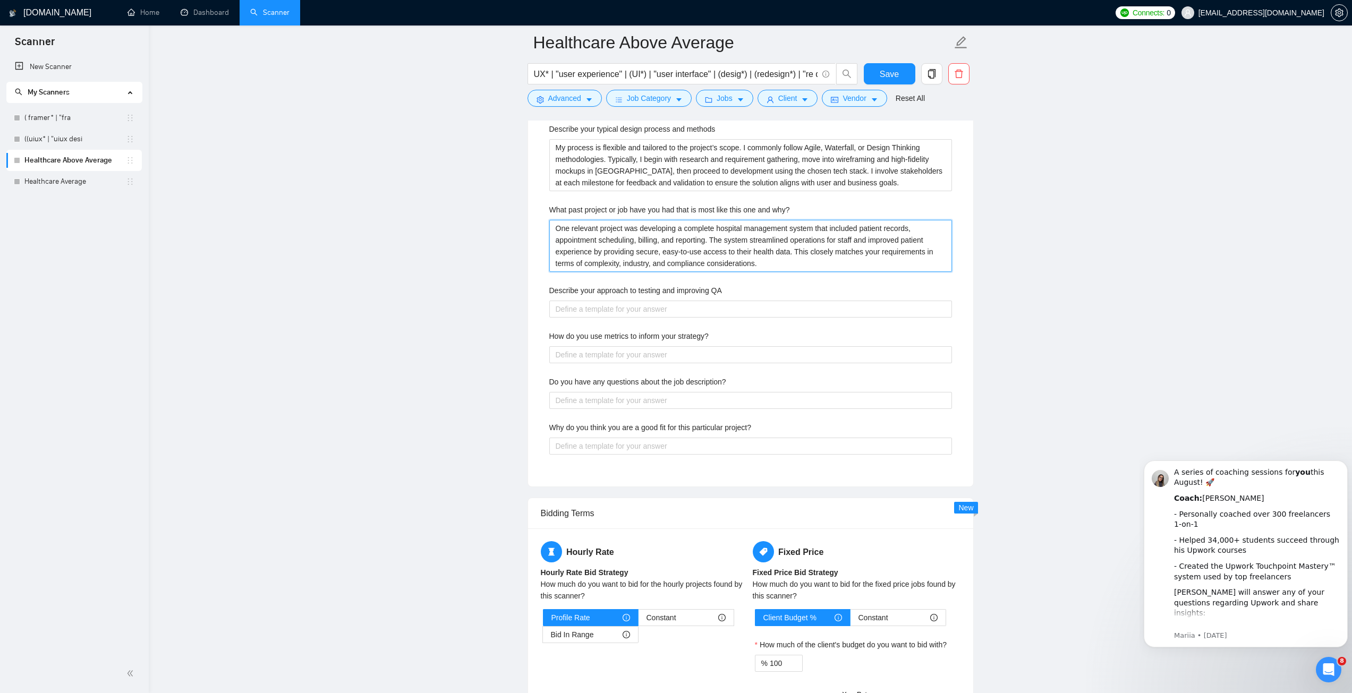
type why\? "One relevant project was developing a complete hospital management system that …"
click at [712, 311] on QA "Describe your approach to testing and improving QA" at bounding box center [750, 309] width 403 height 17
paste QA "I work with both my in-house QA team and trusted freelance testers to ensure ev…"
type QA "I work with both my in-house QA team and trusted freelance testers to ensure ev…"
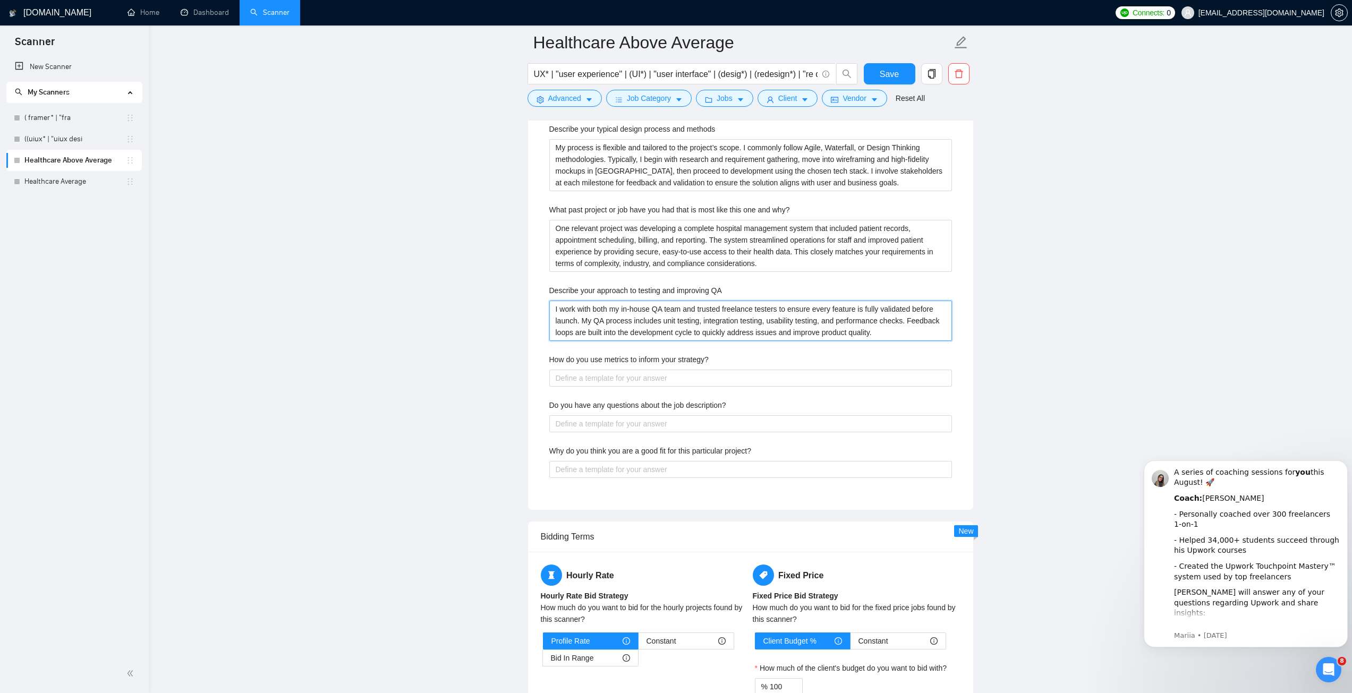
type QA "I work with both my in-house QA team and trusted freelance testers to ensure ev…"
click at [709, 381] on strategy\? "How do you use metrics to inform your strategy?" at bounding box center [750, 378] width 403 height 17
paste strategy\? "I track key performance indicators such as user engagement, task completion rat…"
type strategy\? "I track key performance indicators such as user engagement, task completion rat…"
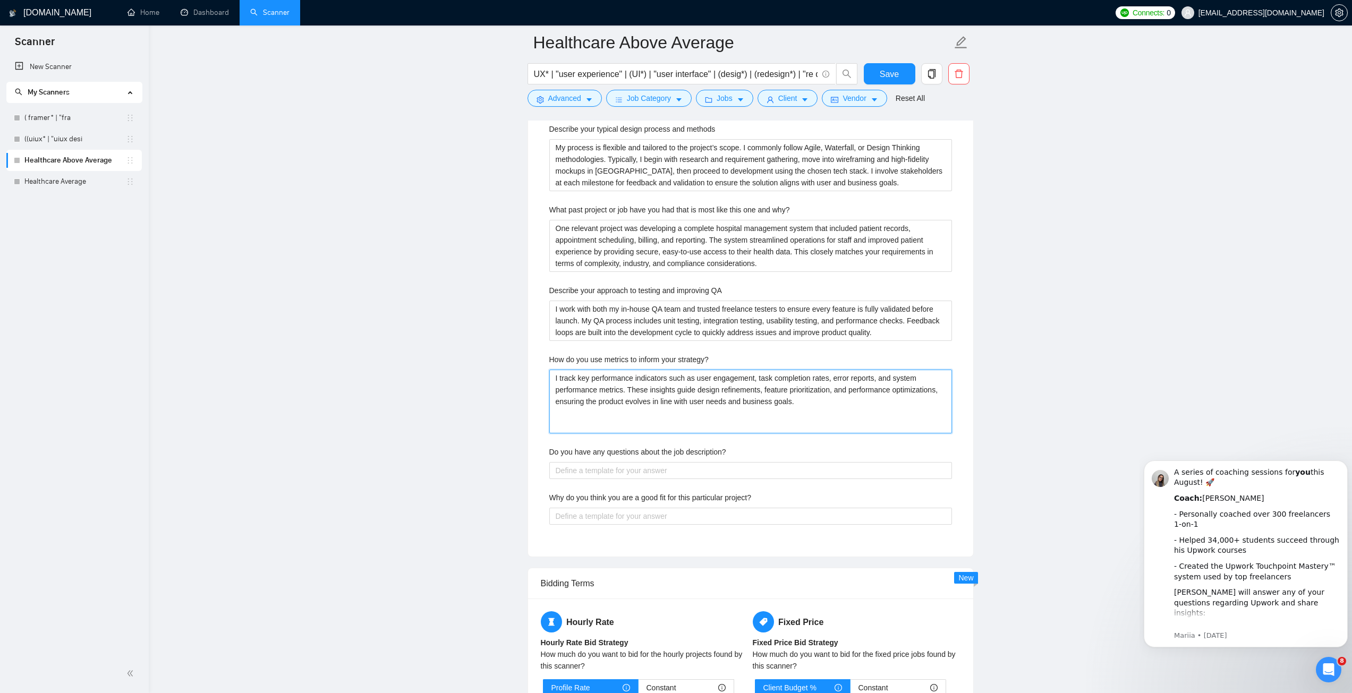
type strategy\? "I track key performance indicators such as user engagement, task completion rat…"
click at [710, 472] on description\? "Do you have any questions about the job description?" at bounding box center [750, 470] width 403 height 17
paste description\? "At this stage, my main question would be whether there are any specific complia…"
type description\? "At this stage, my main question would be whether there are any specific complia…"
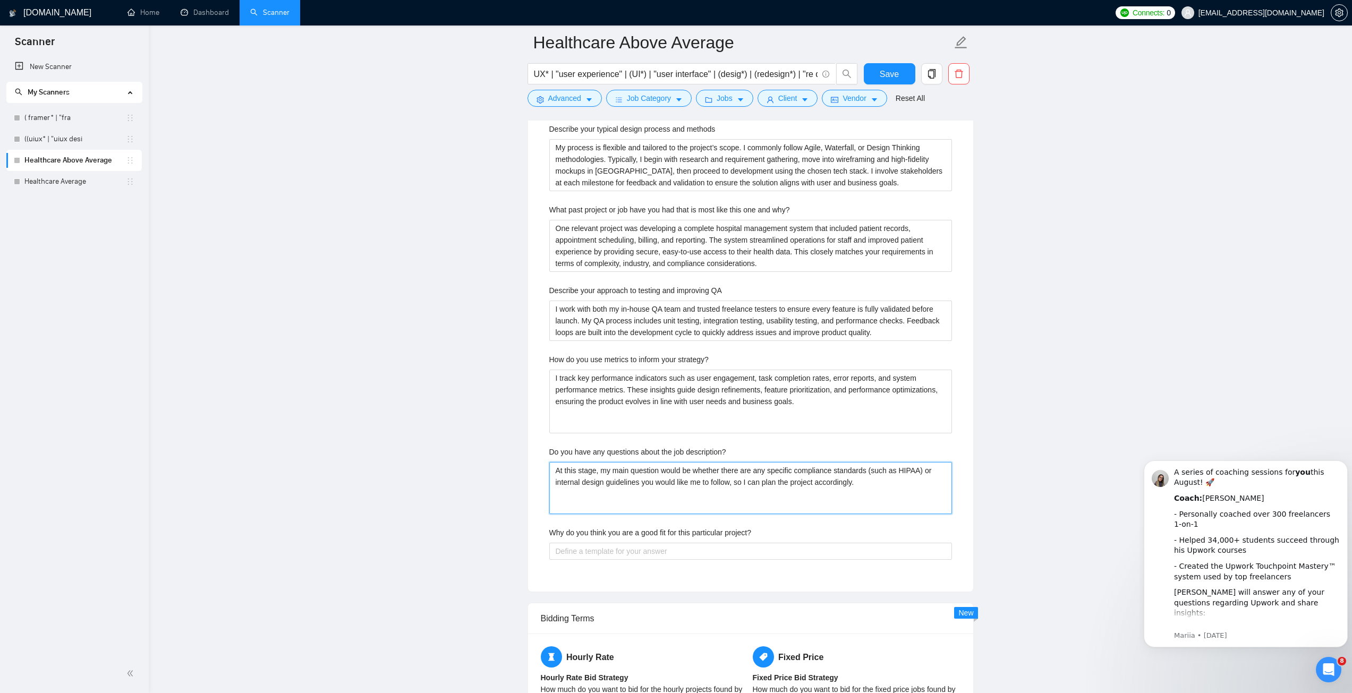
type description\? "At this stage, my main question would be whether there are any specific complia…"
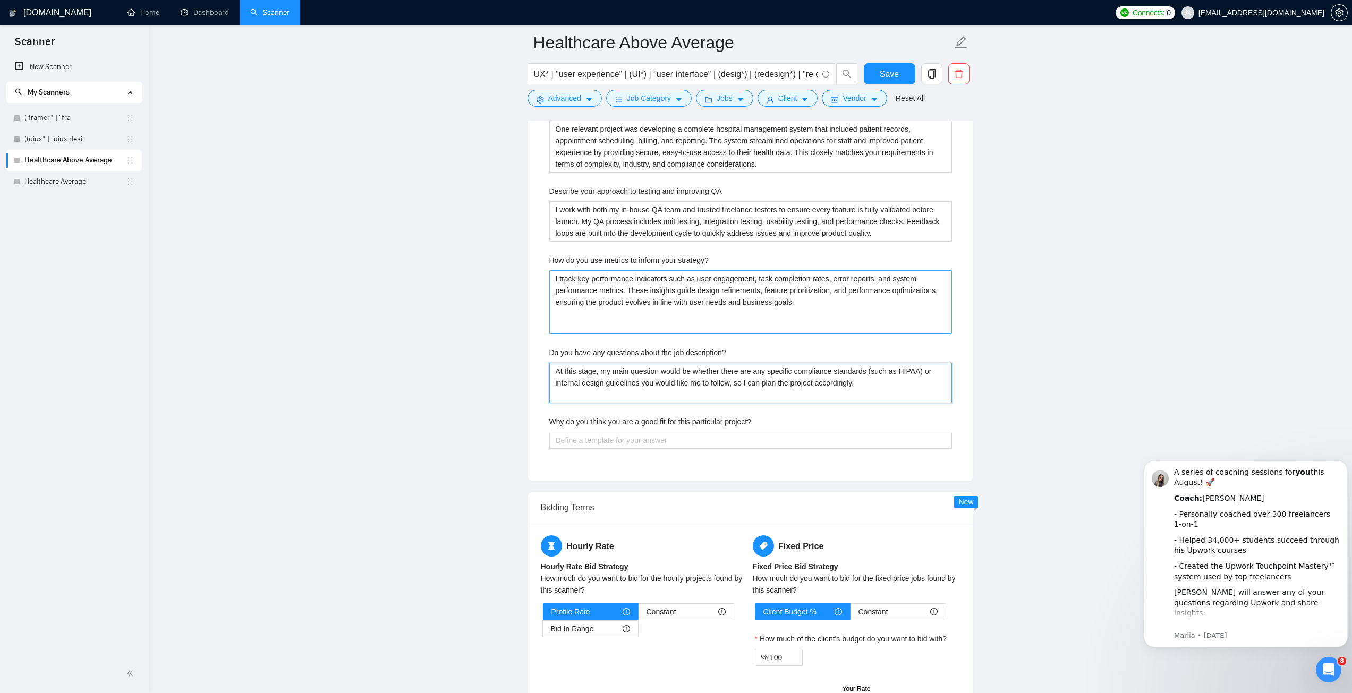
scroll to position [2056, 0]
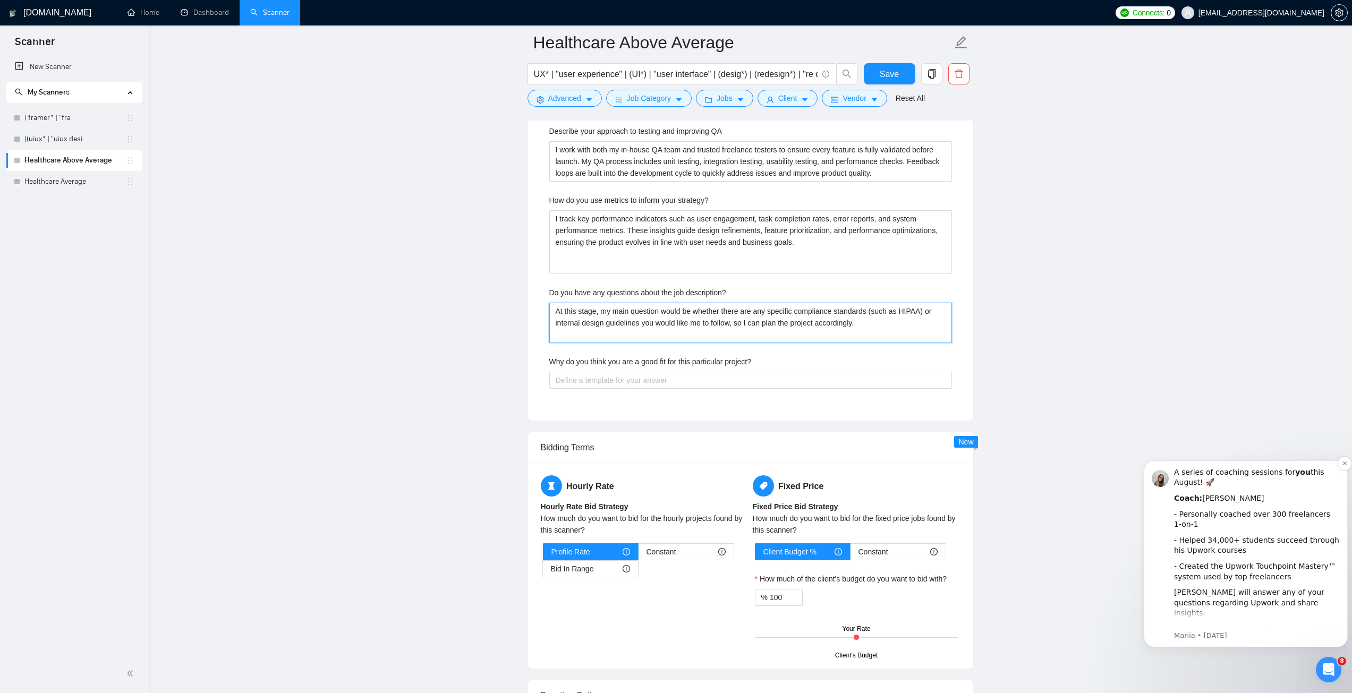
type description\? "At this stage, my main question would be whether there are any specific complia…"
click at [674, 384] on project\? "Why do you think you are a good fit for this particular project?" at bounding box center [750, 380] width 403 height 17
paste project\? "My combination of design expertise and full-stack development skills, along wit…"
type project\? "My combination of design expertise and full-stack development skills, along wit…"
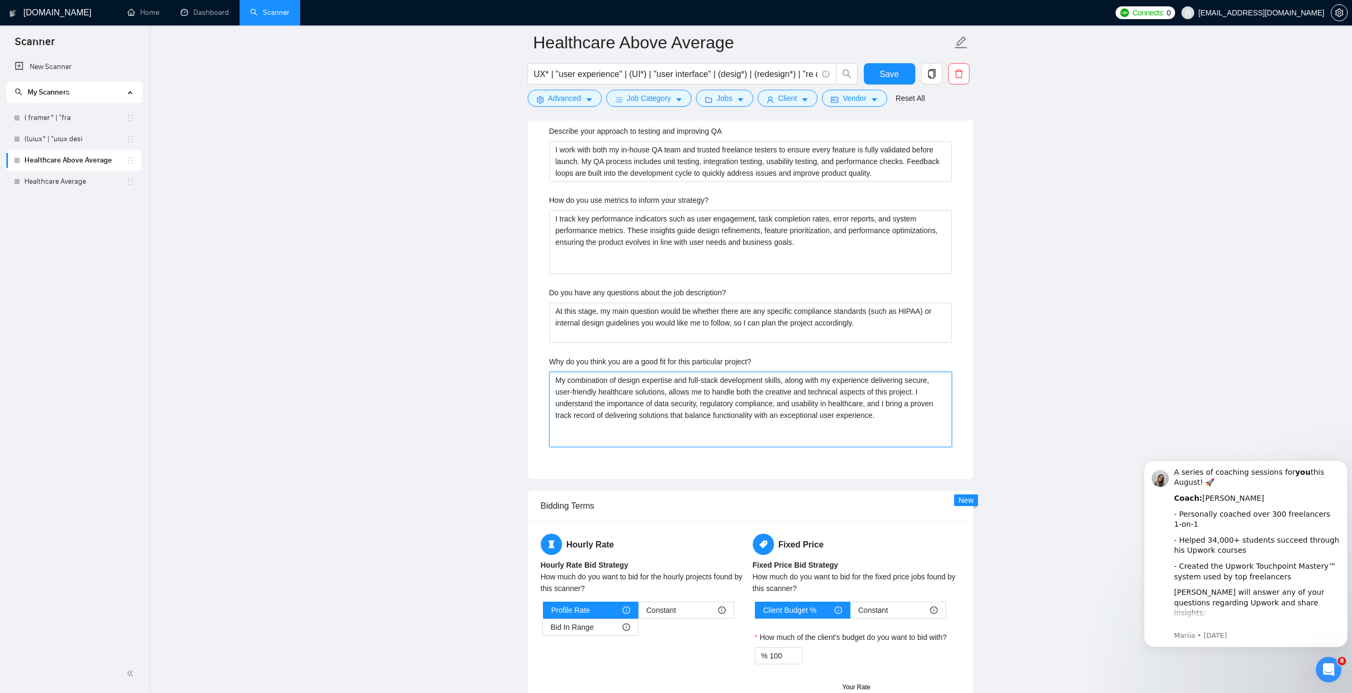
type project\? "My combination of design expertise and full-stack development skills, along wit…"
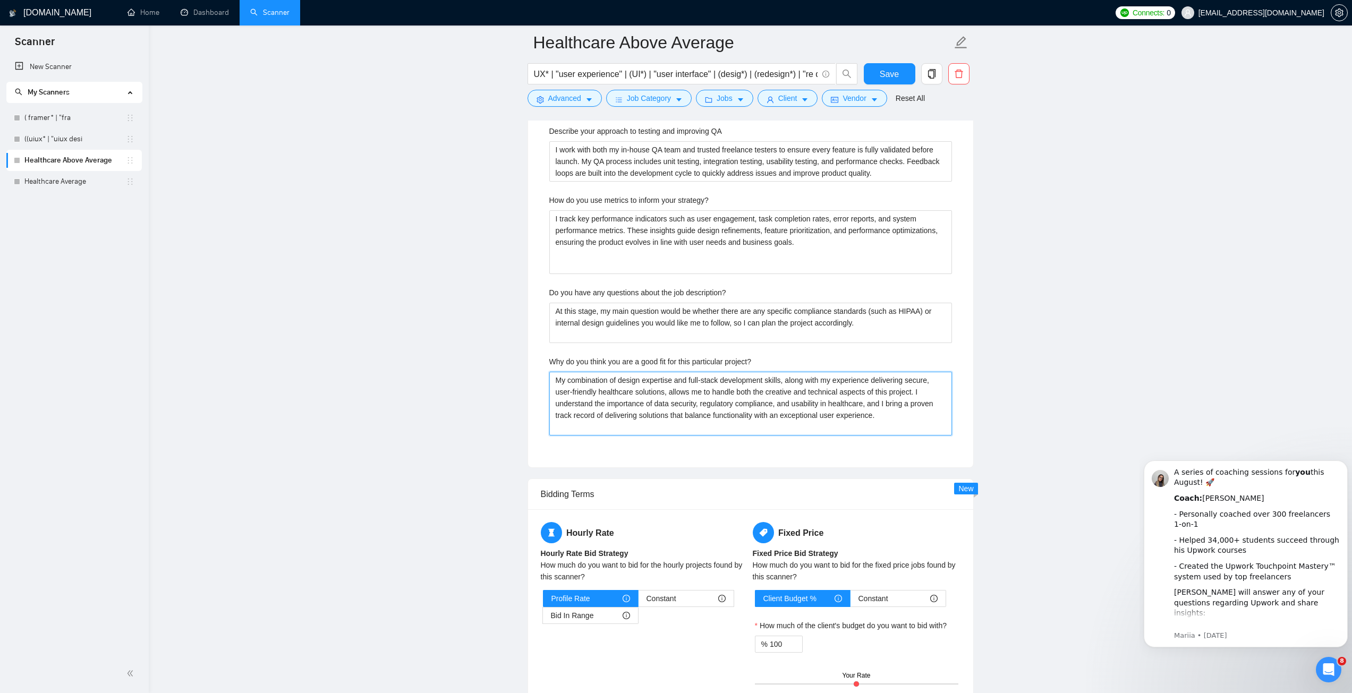
type project\? "My combination of design expertise and full-stack development skills, along wit…"
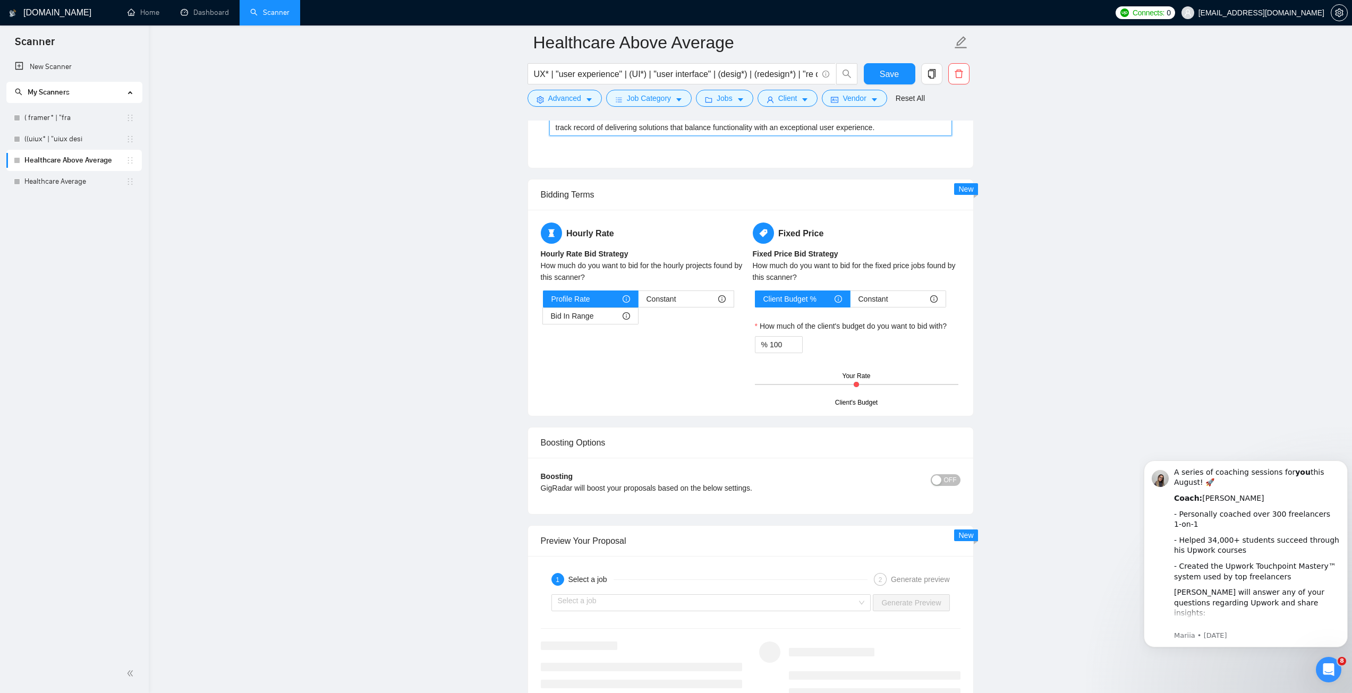
scroll to position [2322, 0]
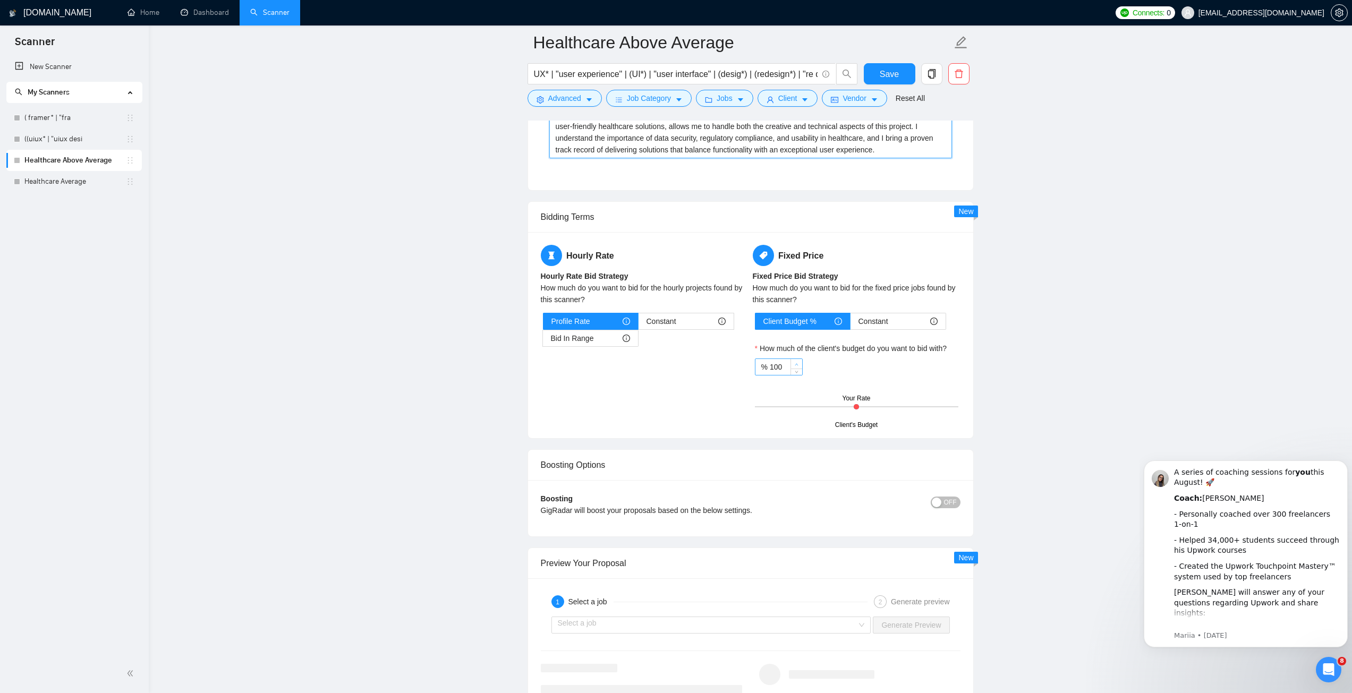
type project\? "My combination of design expertise and full-stack development skills, along wit…"
click at [797, 364] on icon "up" at bounding box center [796, 365] width 4 height 4
click at [797, 372] on span "down" at bounding box center [796, 370] width 6 height 6
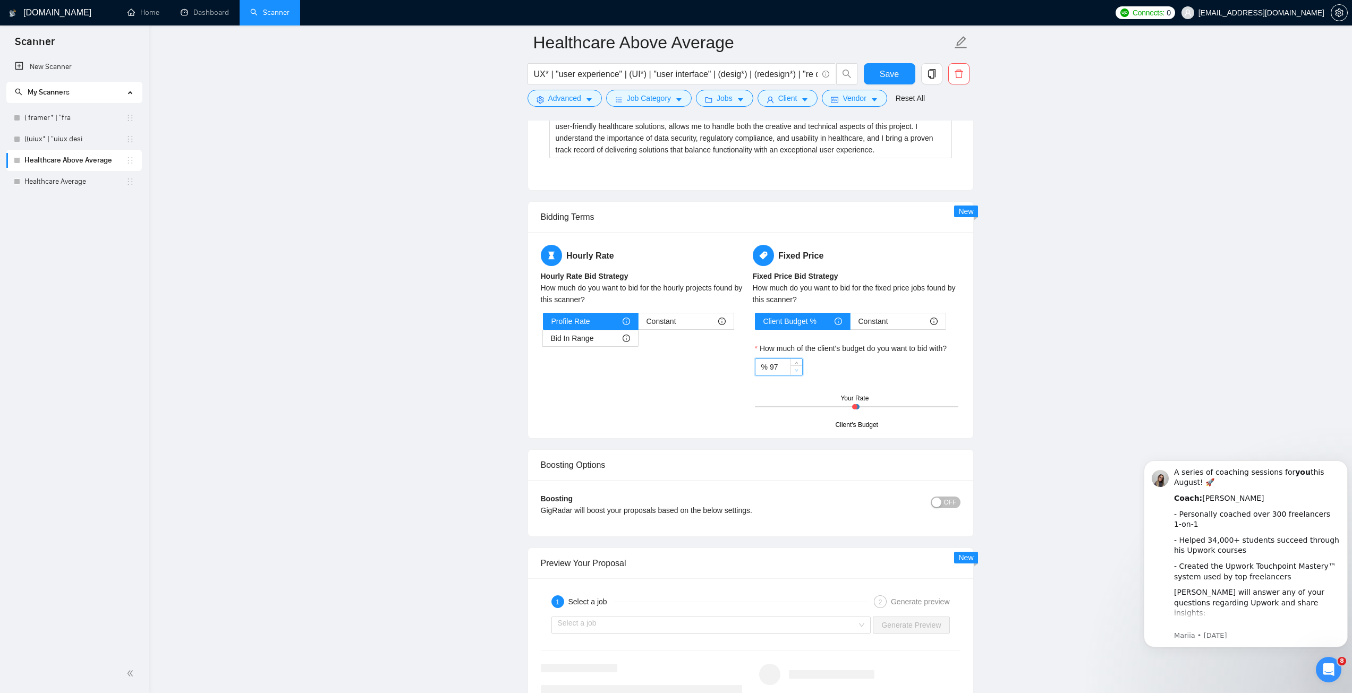
click at [797, 372] on span "down" at bounding box center [796, 370] width 6 height 6
click at [794, 363] on icon "up" at bounding box center [796, 365] width 4 height 4
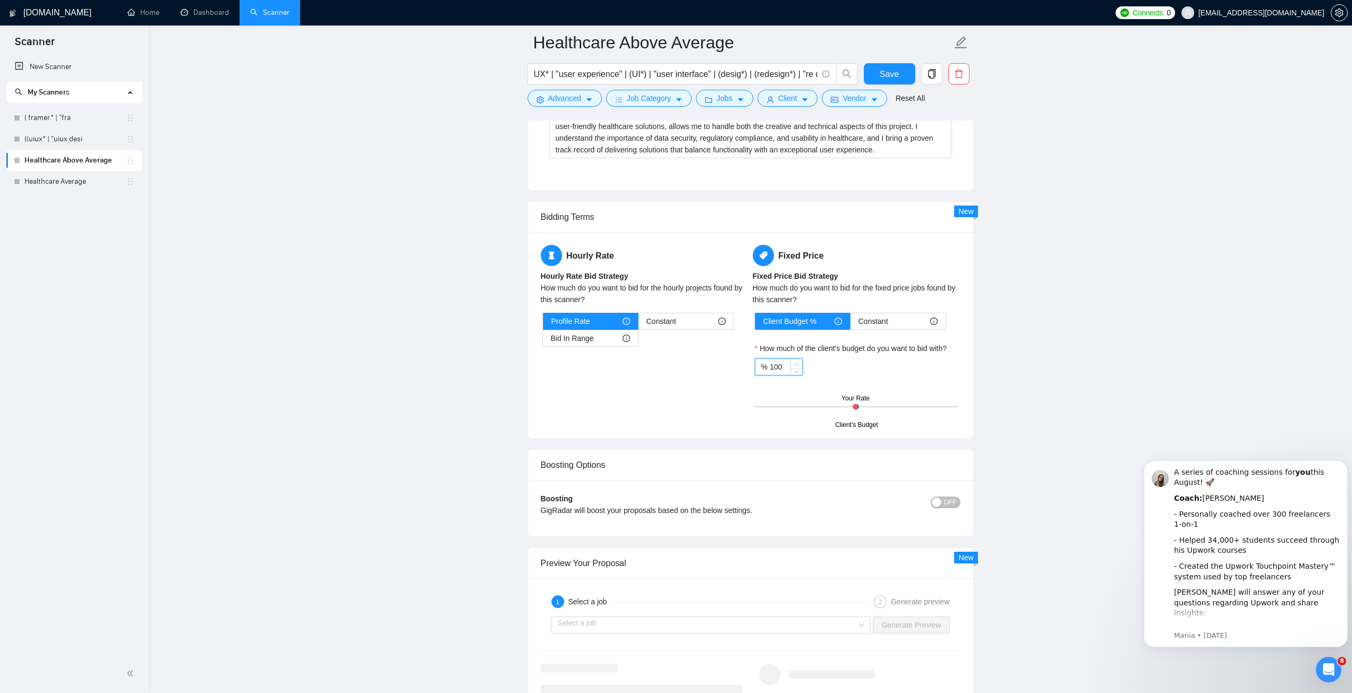
click at [794, 363] on icon "up" at bounding box center [796, 365] width 4 height 4
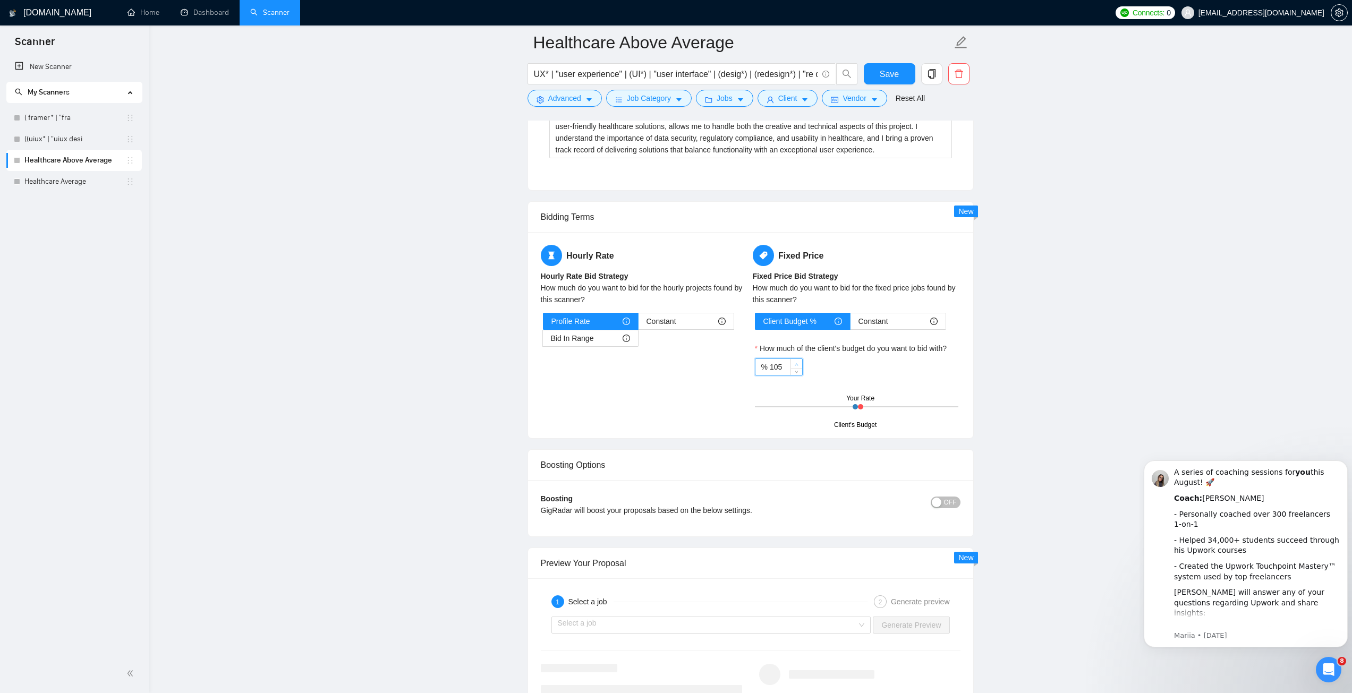
click at [794, 363] on icon "up" at bounding box center [796, 365] width 4 height 4
click at [792, 370] on span "Decrease Value" at bounding box center [796, 370] width 12 height 10
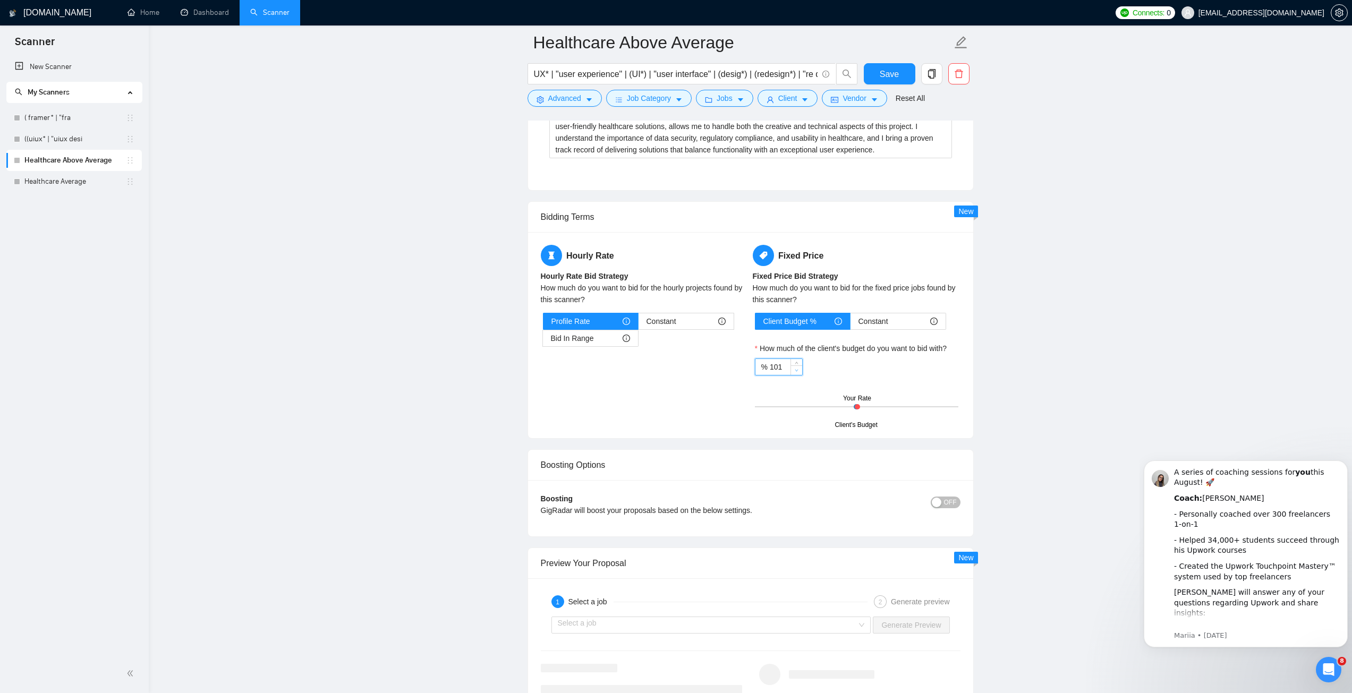
type input "100"
click at [792, 370] on span "Decrease Value" at bounding box center [796, 370] width 12 height 10
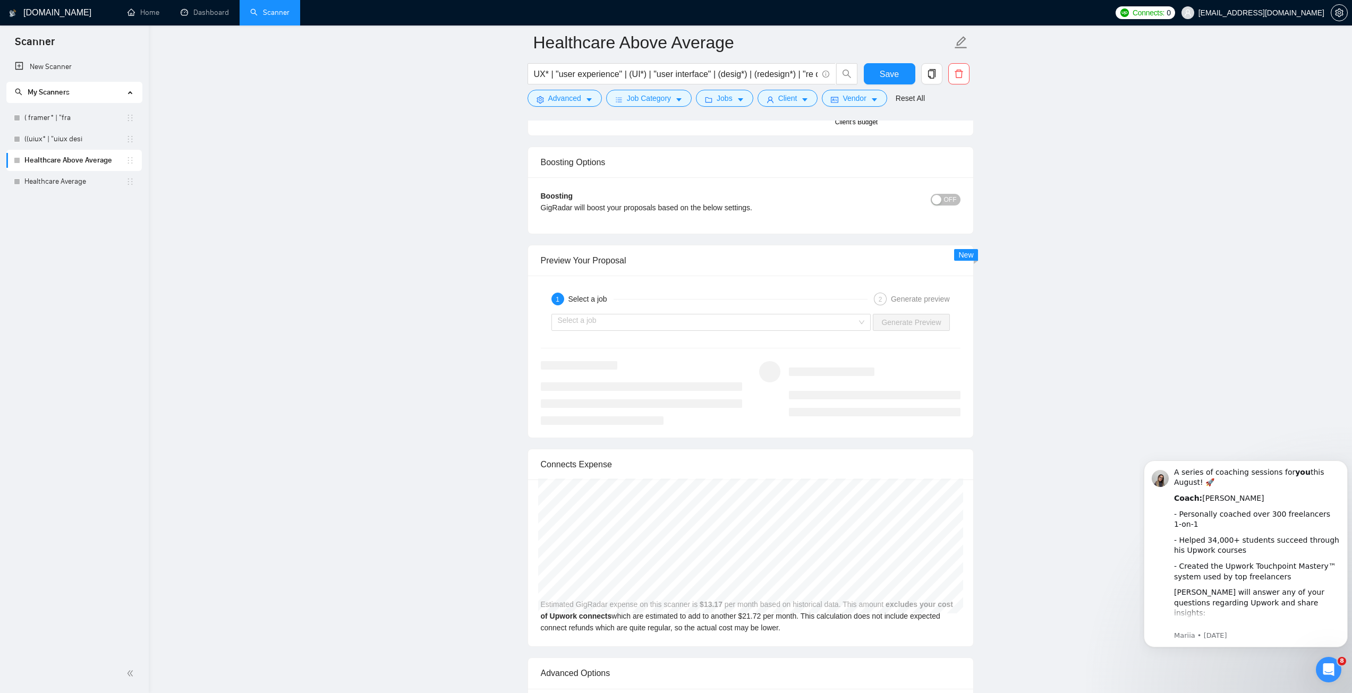
scroll to position [2640, 0]
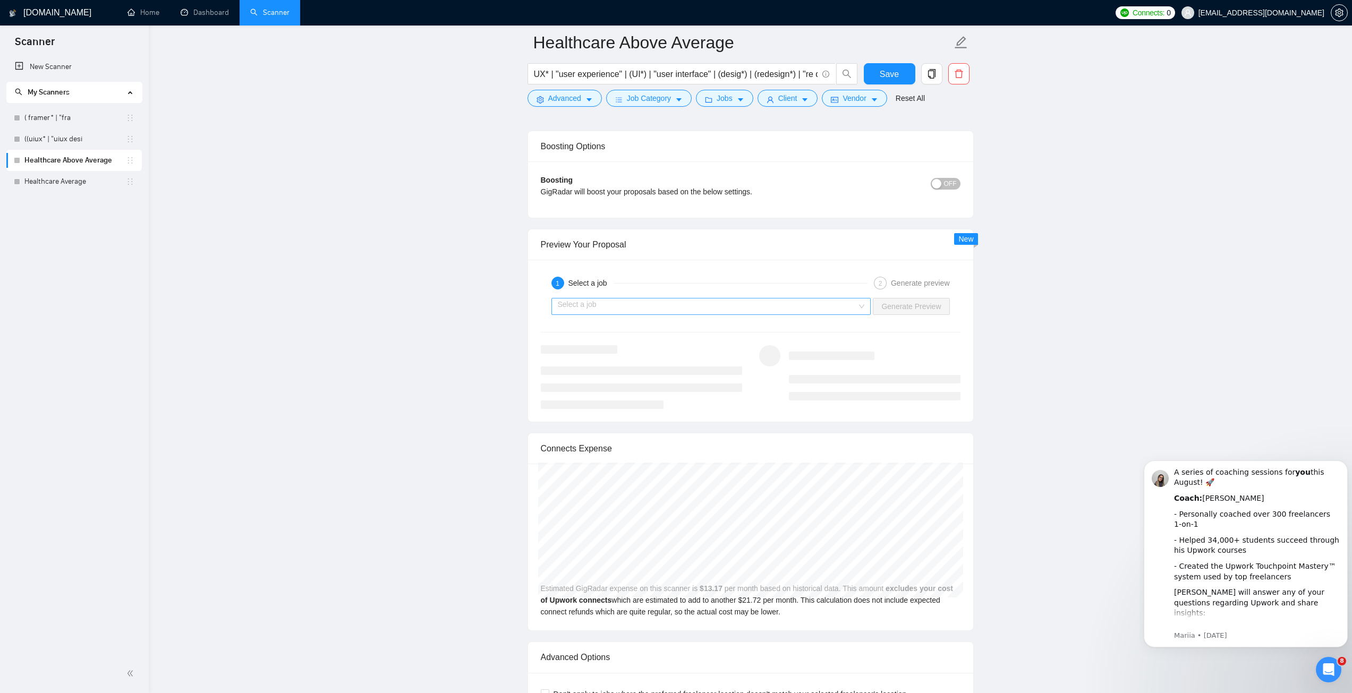
click at [732, 307] on input "search" at bounding box center [708, 306] width 300 height 16
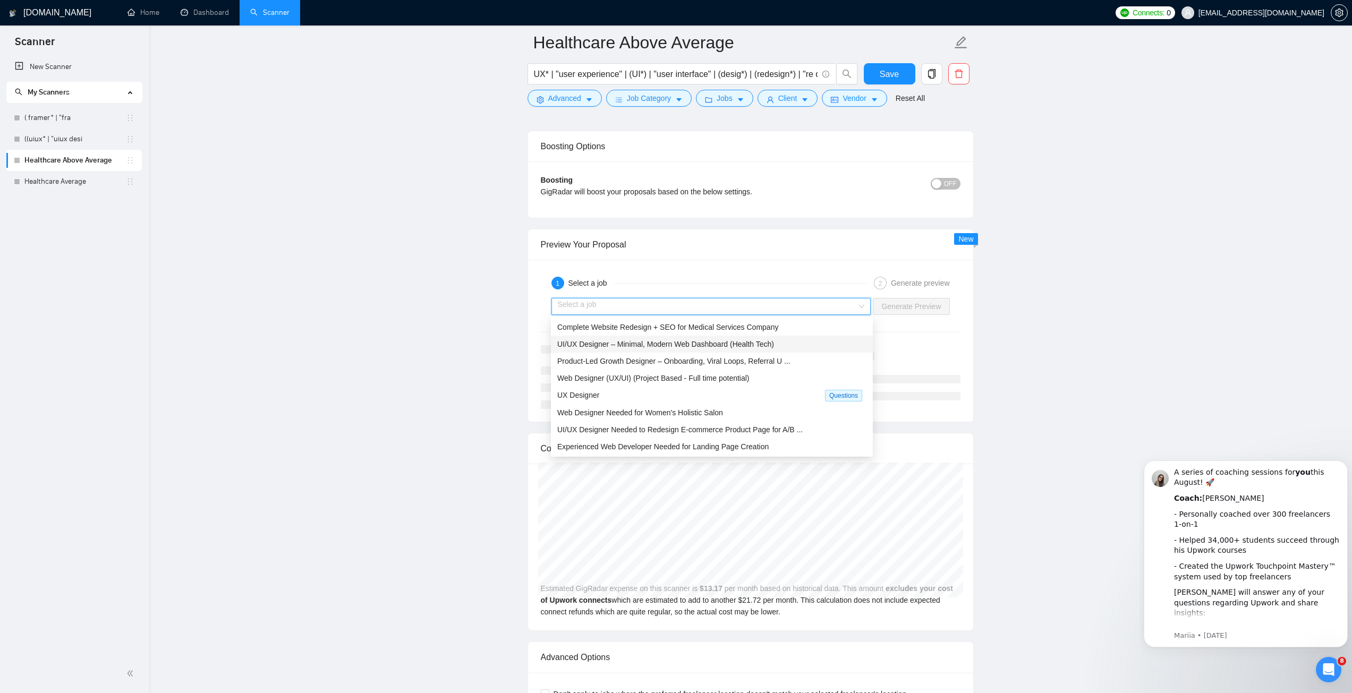
click at [729, 338] on div "UI/UX Designer – Minimal, Modern Web Dashboard (Health Tech)" at bounding box center [712, 344] width 322 height 17
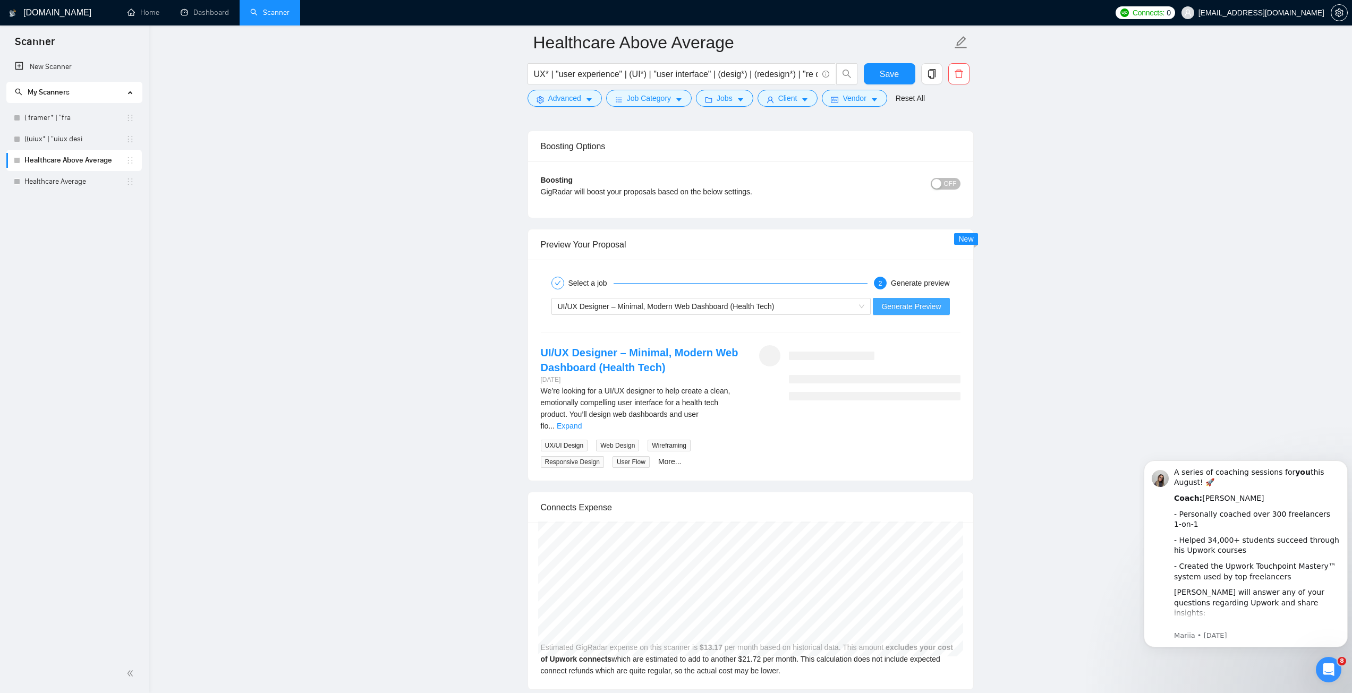
click at [894, 309] on span "Generate Preview" at bounding box center [910, 307] width 59 height 12
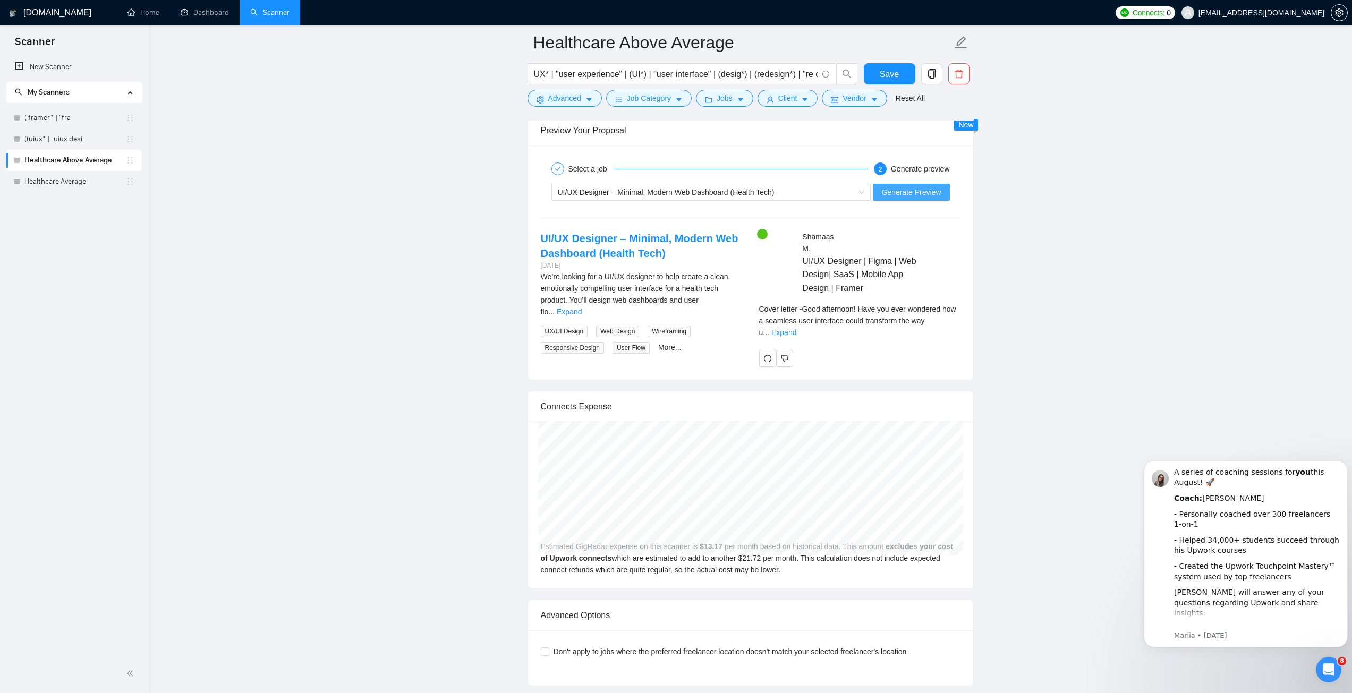
scroll to position [2747, 0]
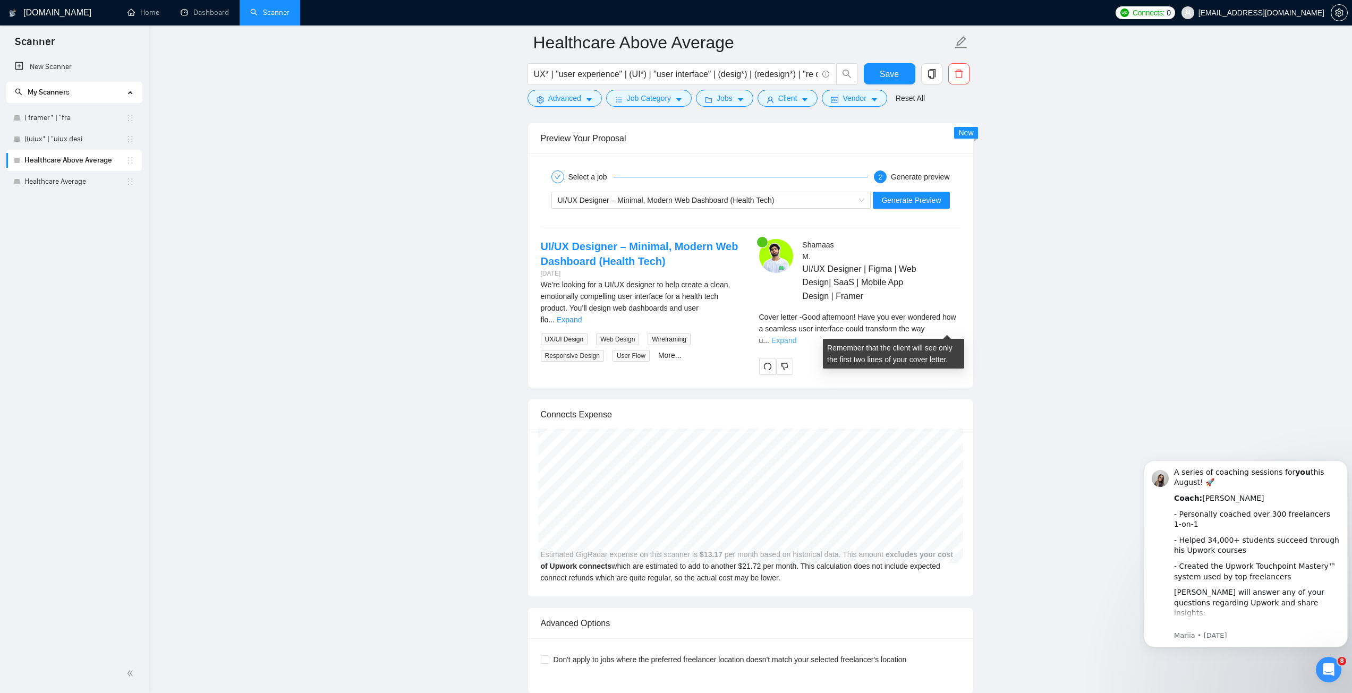
click at [796, 336] on link "Expand" at bounding box center [783, 340] width 25 height 8
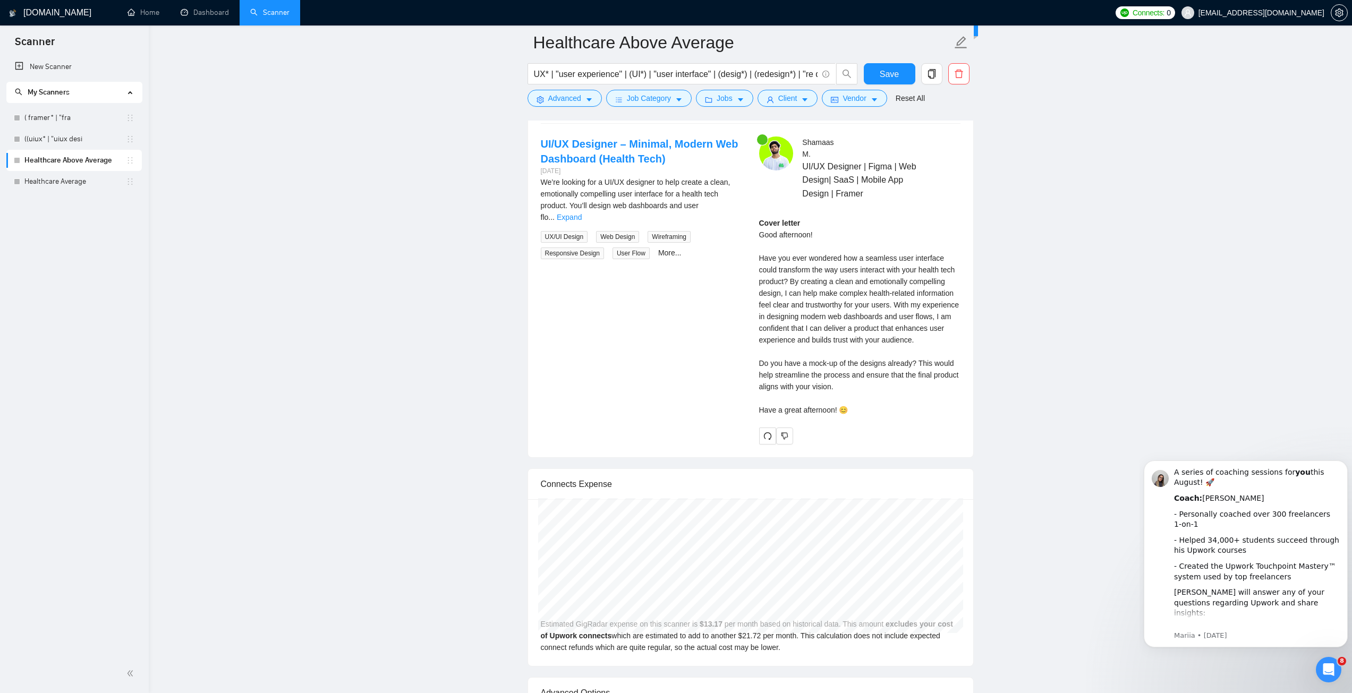
scroll to position [2853, 0]
click at [828, 331] on div "Cover letter Good afternoon! Have you ever wondered how a seamless user interfa…" at bounding box center [859, 312] width 201 height 199
click at [783, 434] on icon "dislike" at bounding box center [784, 432] width 7 height 7
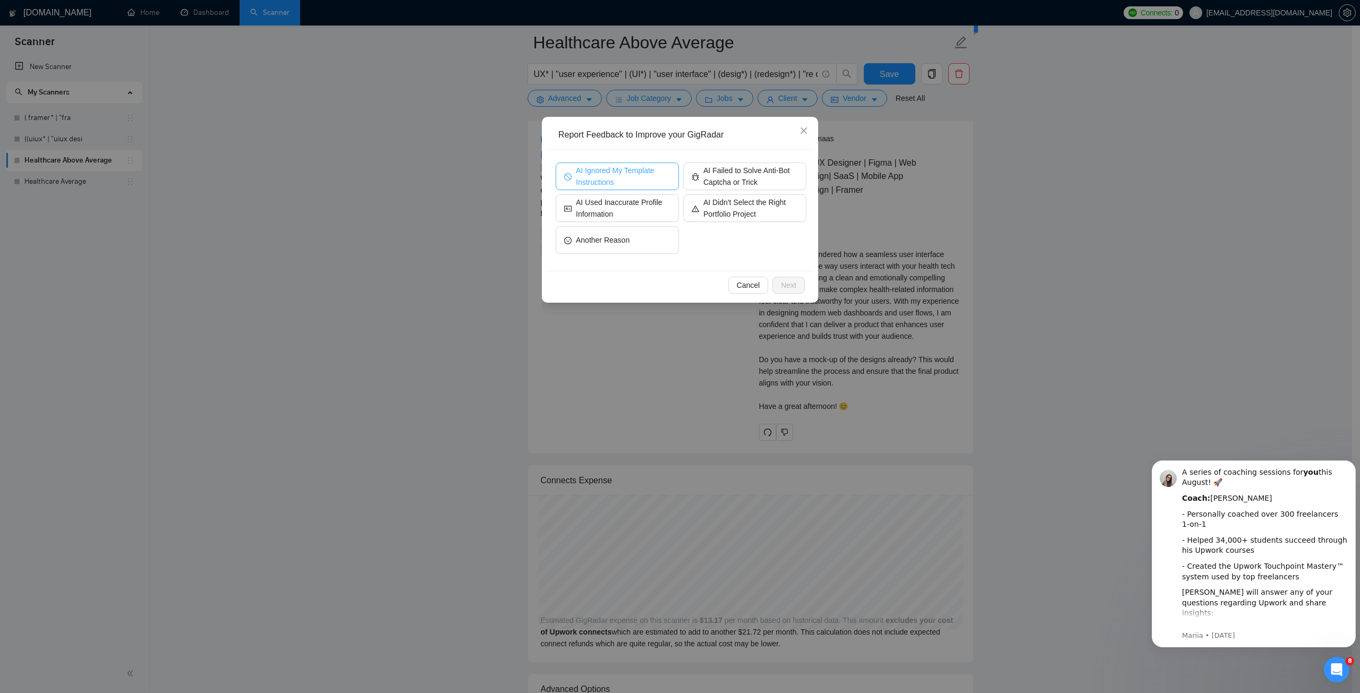
click at [609, 172] on span "AI Ignored My Template Instructions" at bounding box center [623, 176] width 95 height 23
click at [784, 280] on span "Next" at bounding box center [788, 285] width 15 height 12
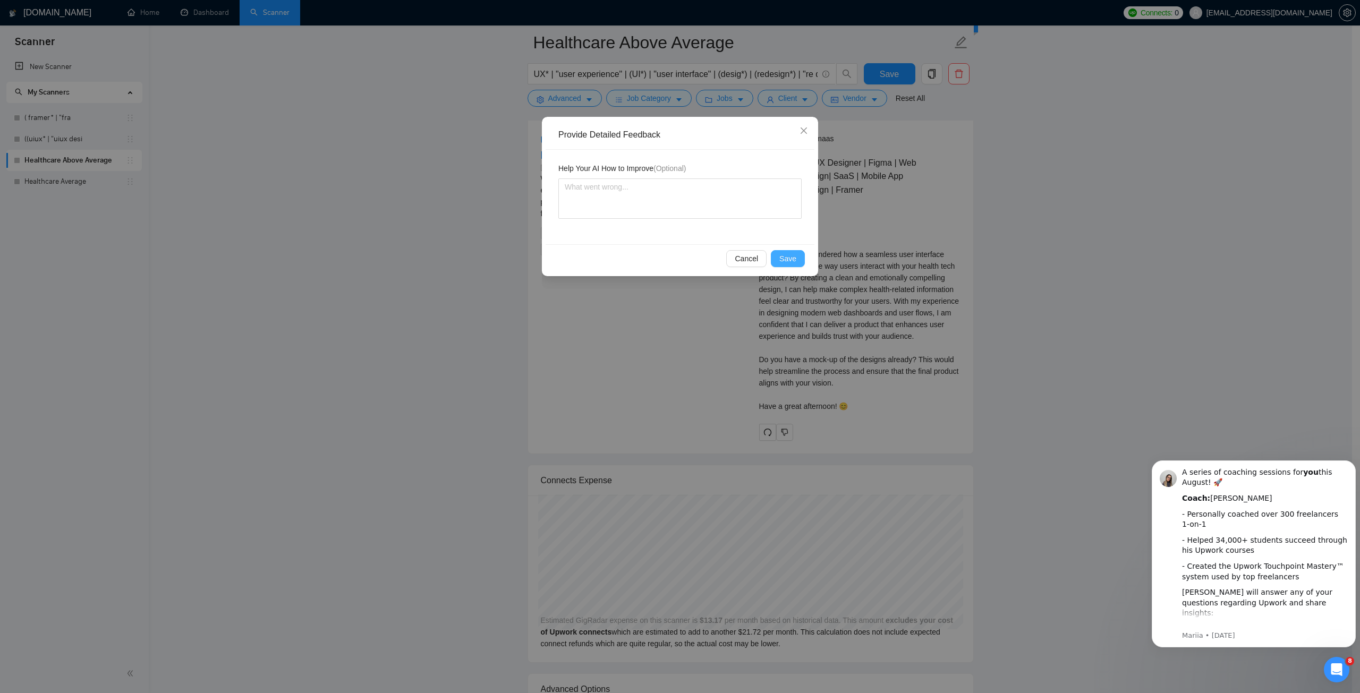
click at [787, 254] on span "Save" at bounding box center [787, 259] width 17 height 12
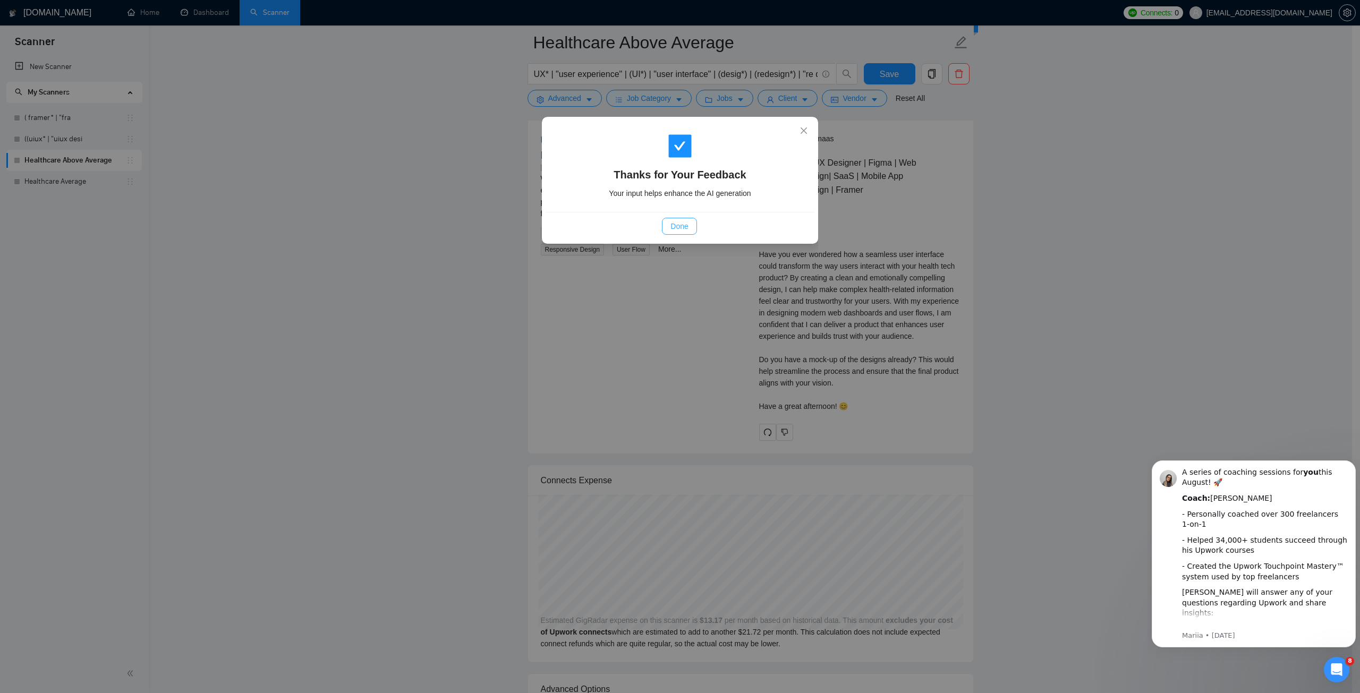
click at [669, 227] on button "Done" at bounding box center [679, 226] width 35 height 17
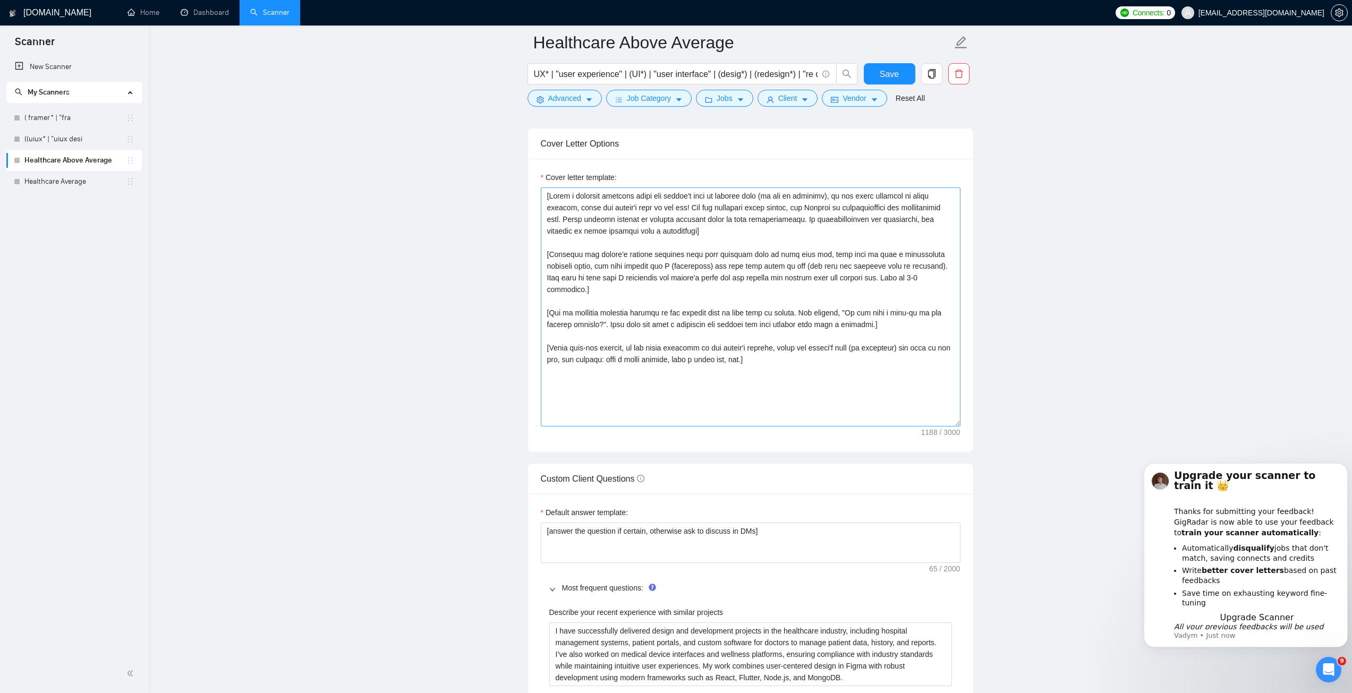
scroll to position [1153, 0]
click at [661, 260] on textarea "Cover letter template:" at bounding box center [751, 302] width 420 height 239
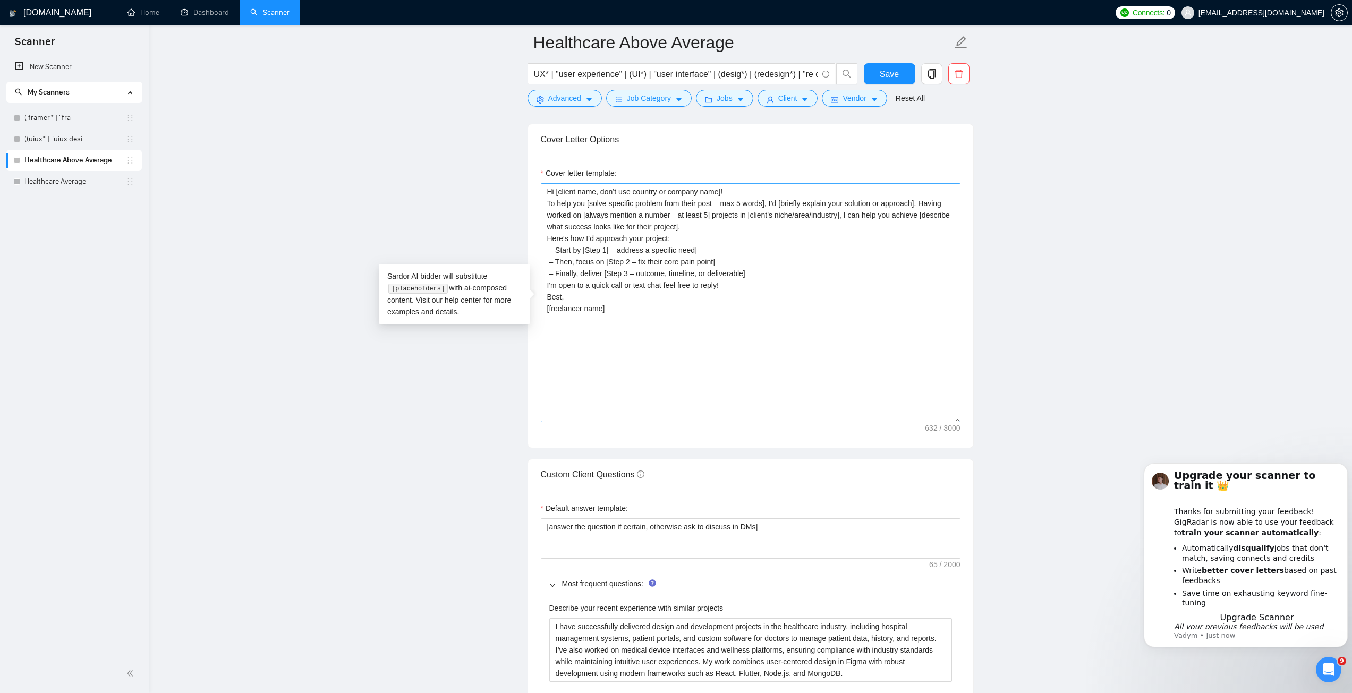
click at [733, 187] on textarea "Hi [client name, don’t use country or company name]! To help you [solve specifi…" at bounding box center [751, 302] width 420 height 239
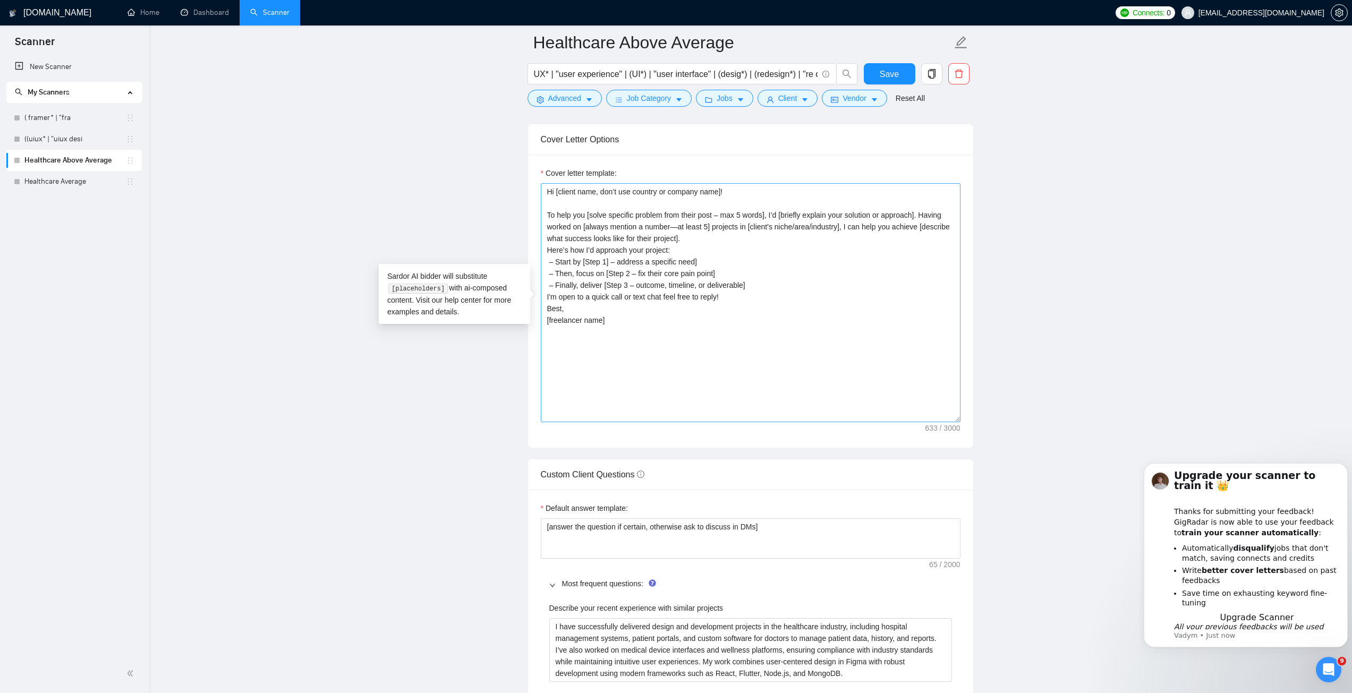
click at [696, 240] on textarea "Hi [client name, don’t use country or company name]! To help you [solve specifi…" at bounding box center [751, 302] width 420 height 239
click at [754, 298] on textarea "Hi [client name, don’t use country or company name]! To help you [solve specifi…" at bounding box center [751, 302] width 420 height 239
click at [735, 322] on textarea "Hi [client name, don’t use country or company name]! To help you [solve specifi…" at bounding box center [751, 302] width 420 height 239
drag, startPoint x: 546, startPoint y: 322, endPoint x: 718, endPoint y: 332, distance: 171.9
click at [718, 332] on textarea "Hi [client name, don’t use country or company name]! To help you [solve specifi…" at bounding box center [751, 302] width 420 height 239
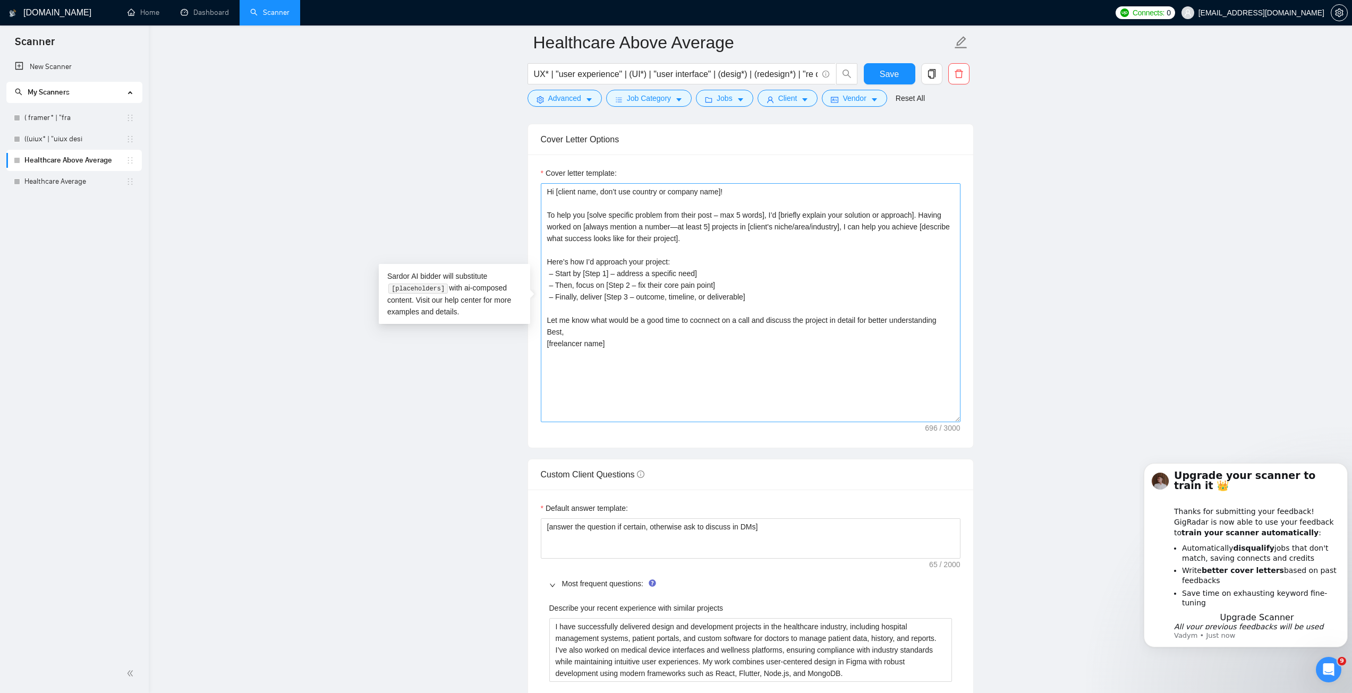
click at [705, 320] on textarea "Hi [client name, don’t use country or company name]! To help you [solve specifi…" at bounding box center [751, 302] width 420 height 239
type textarea "Hi [client name, don’t use country or company name]! To help you [solve specifi…"
click at [886, 75] on span "Save" at bounding box center [888, 73] width 19 height 13
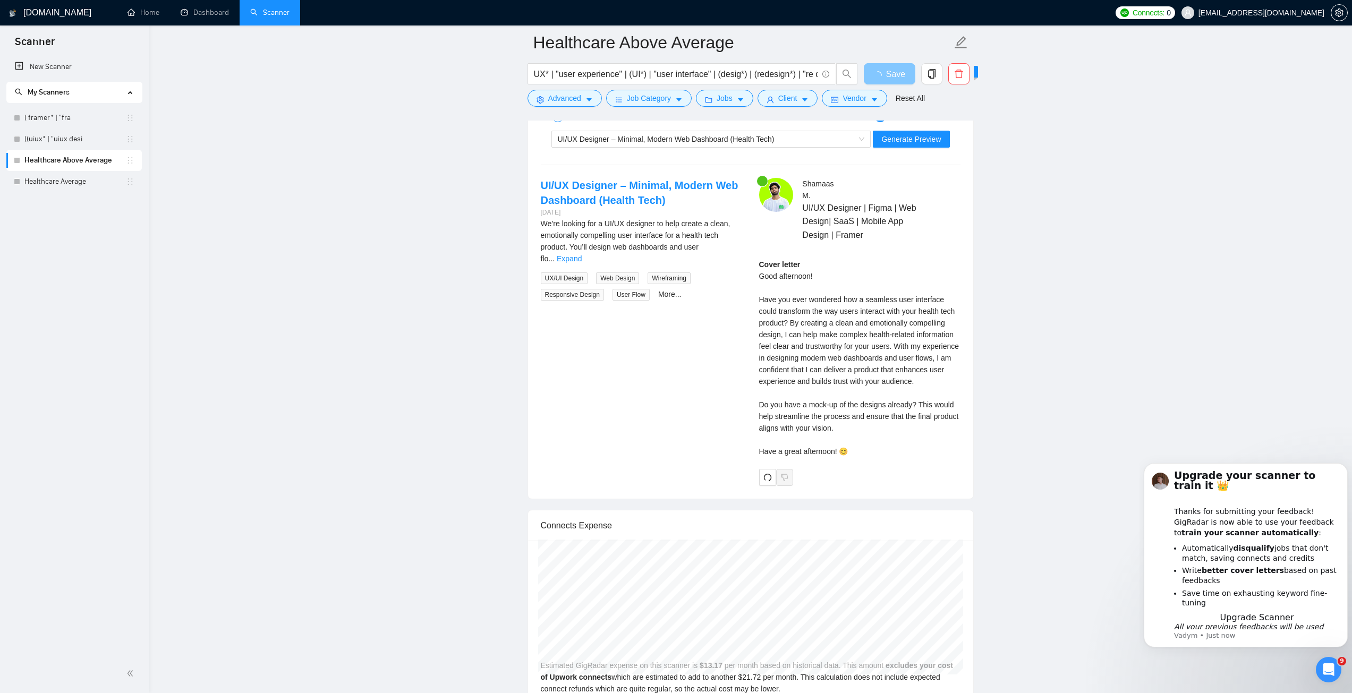
scroll to position [2003, 0]
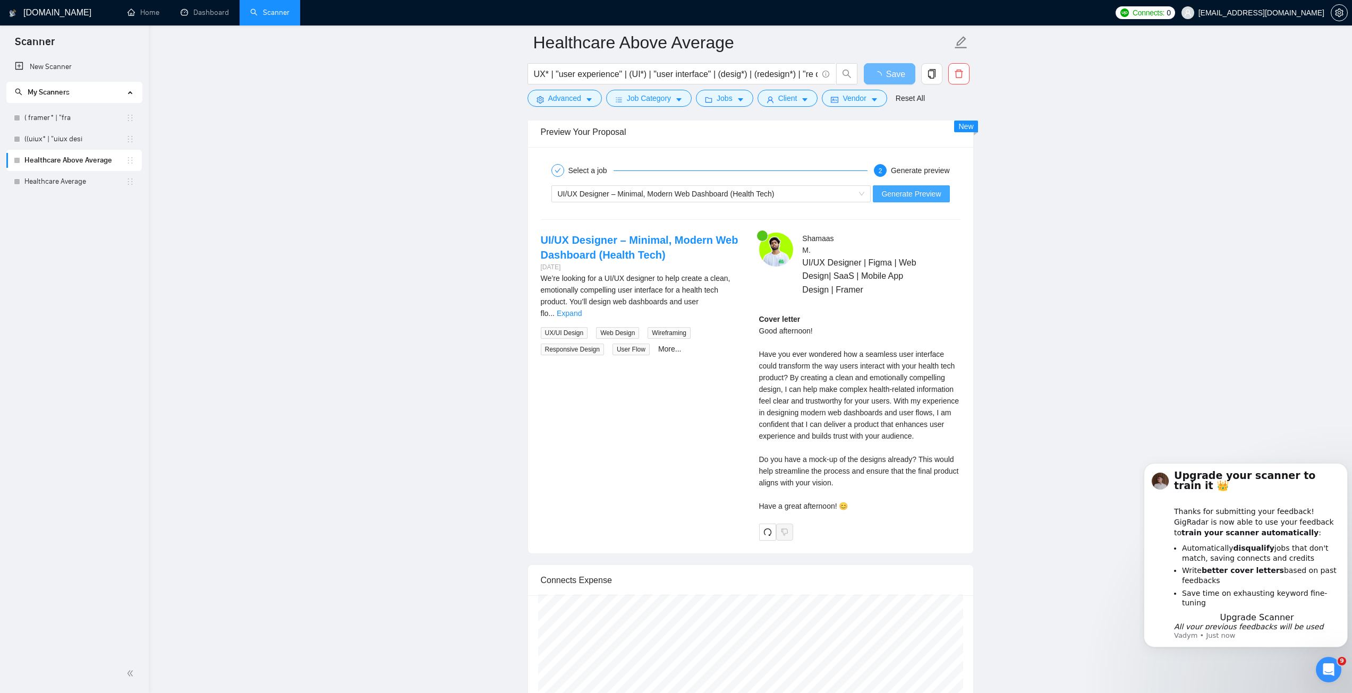
click at [929, 194] on span "Generate Preview" at bounding box center [910, 194] width 59 height 12
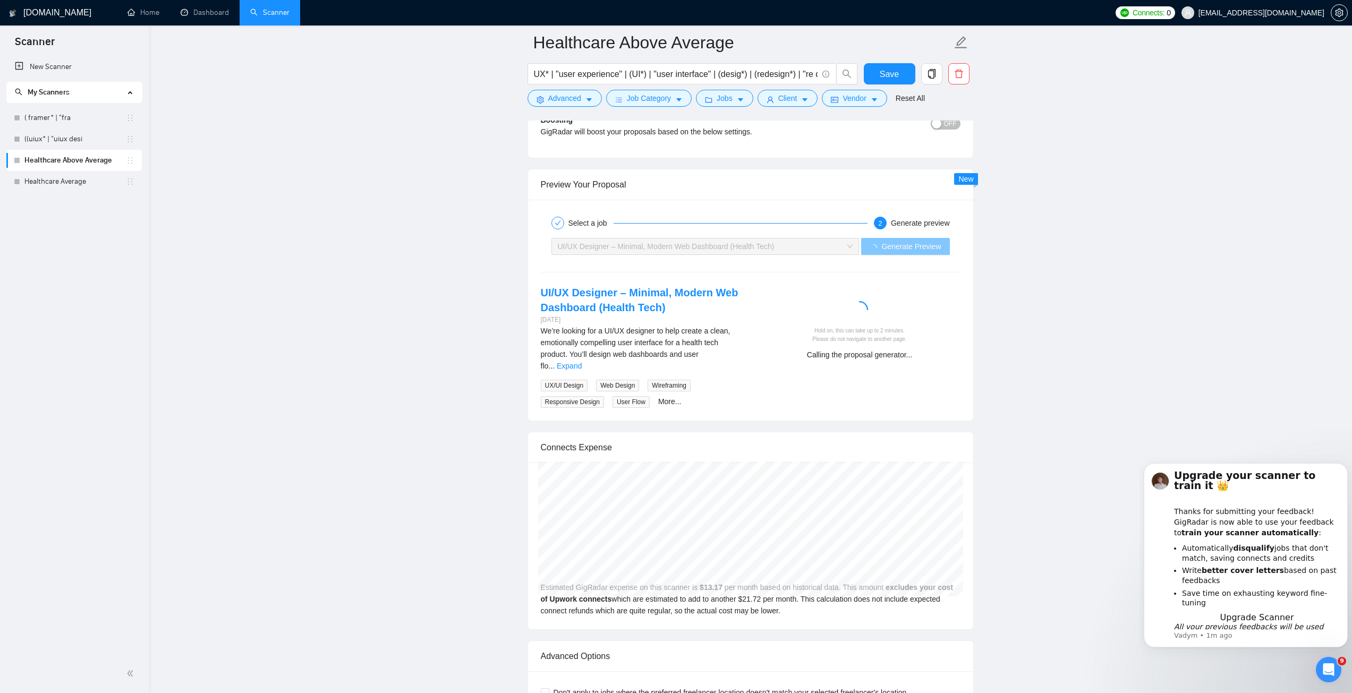
scroll to position [1950, 0]
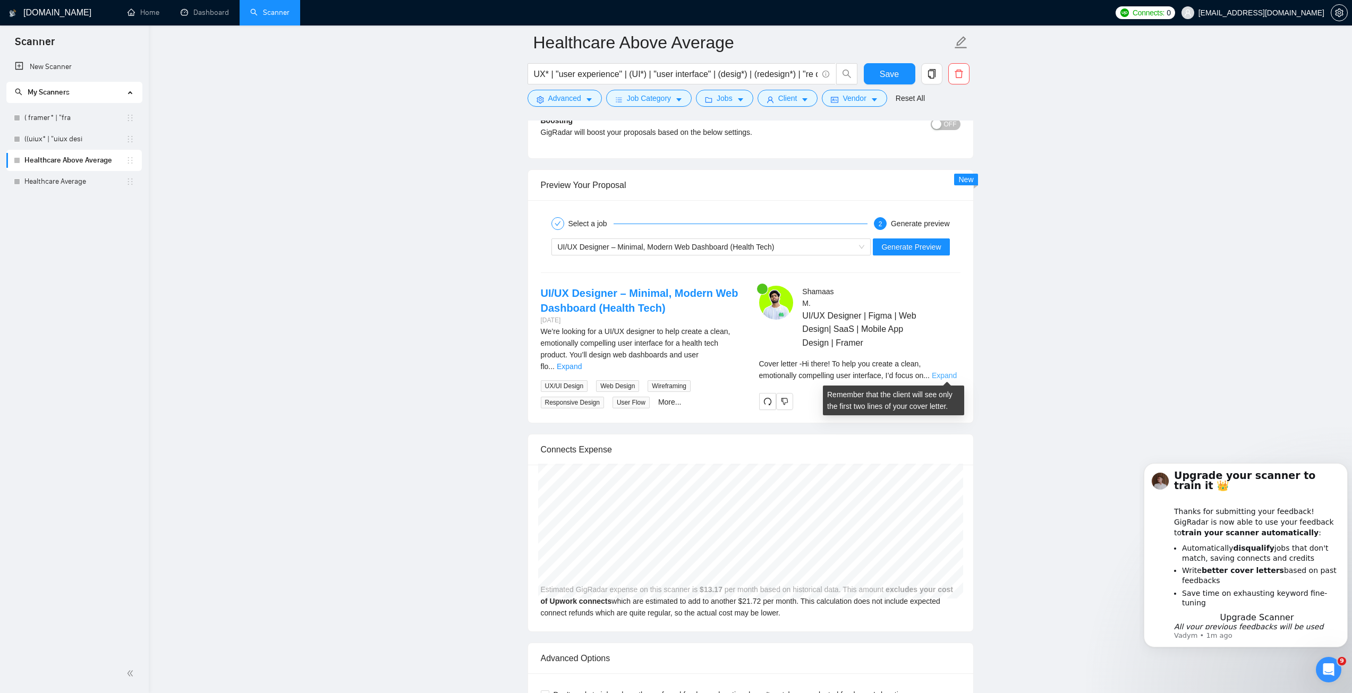
click at [943, 374] on link "Expand" at bounding box center [943, 375] width 25 height 8
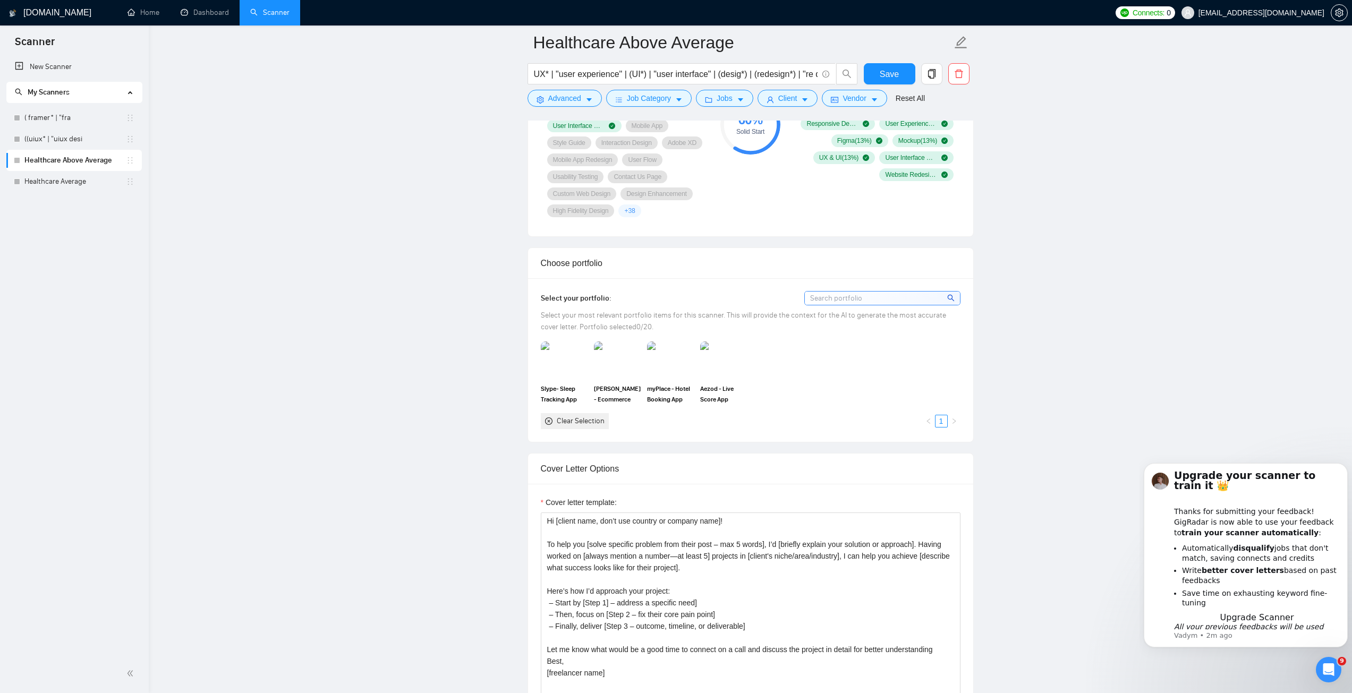
scroll to position [850, 0]
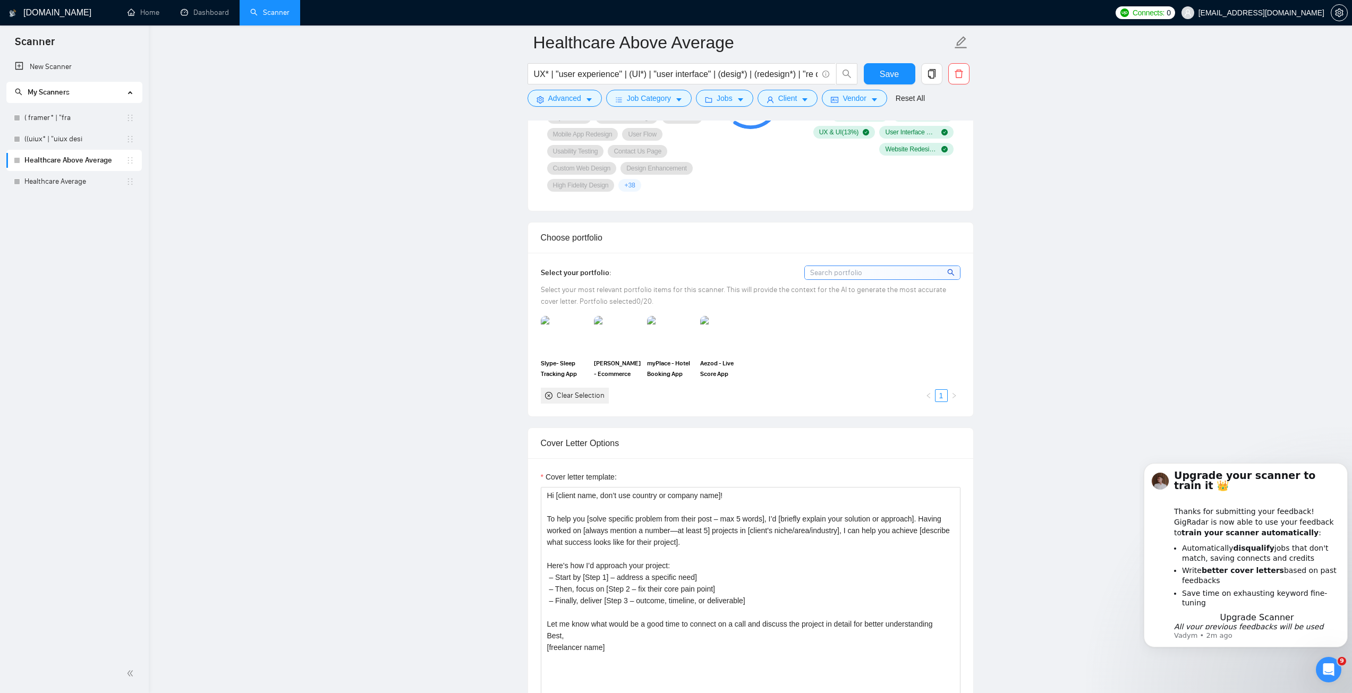
click at [573, 394] on div "Clear Selection" at bounding box center [581, 396] width 48 height 12
click at [875, 76] on button "Save" at bounding box center [890, 73] width 52 height 21
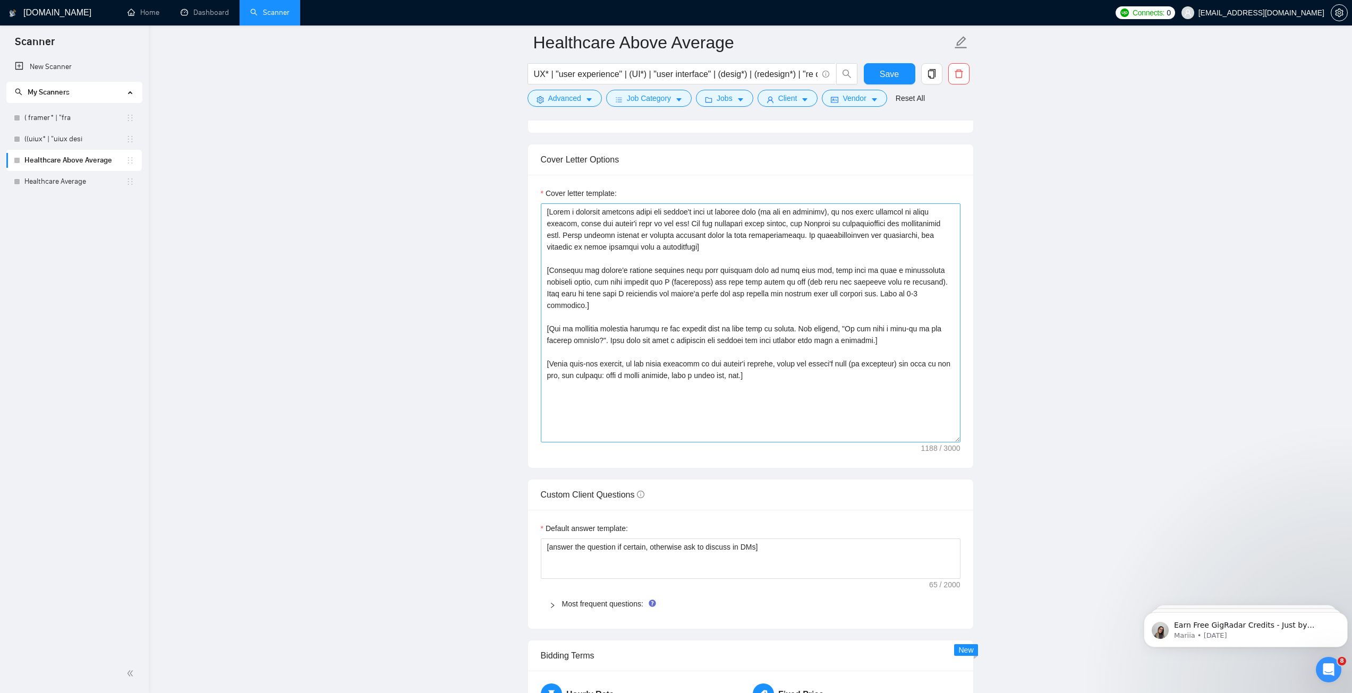
scroll to position [1115, 0]
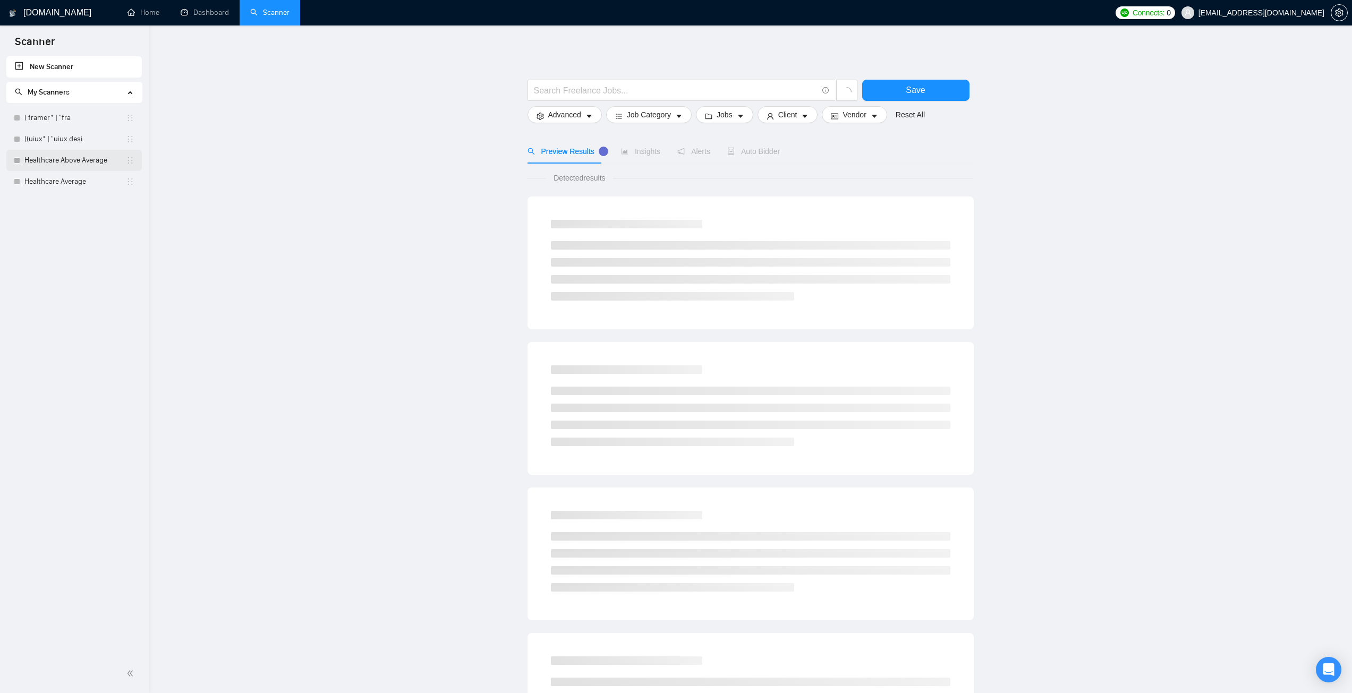
click at [63, 161] on link "Healthcare Above Average" at bounding box center [74, 160] width 101 height 21
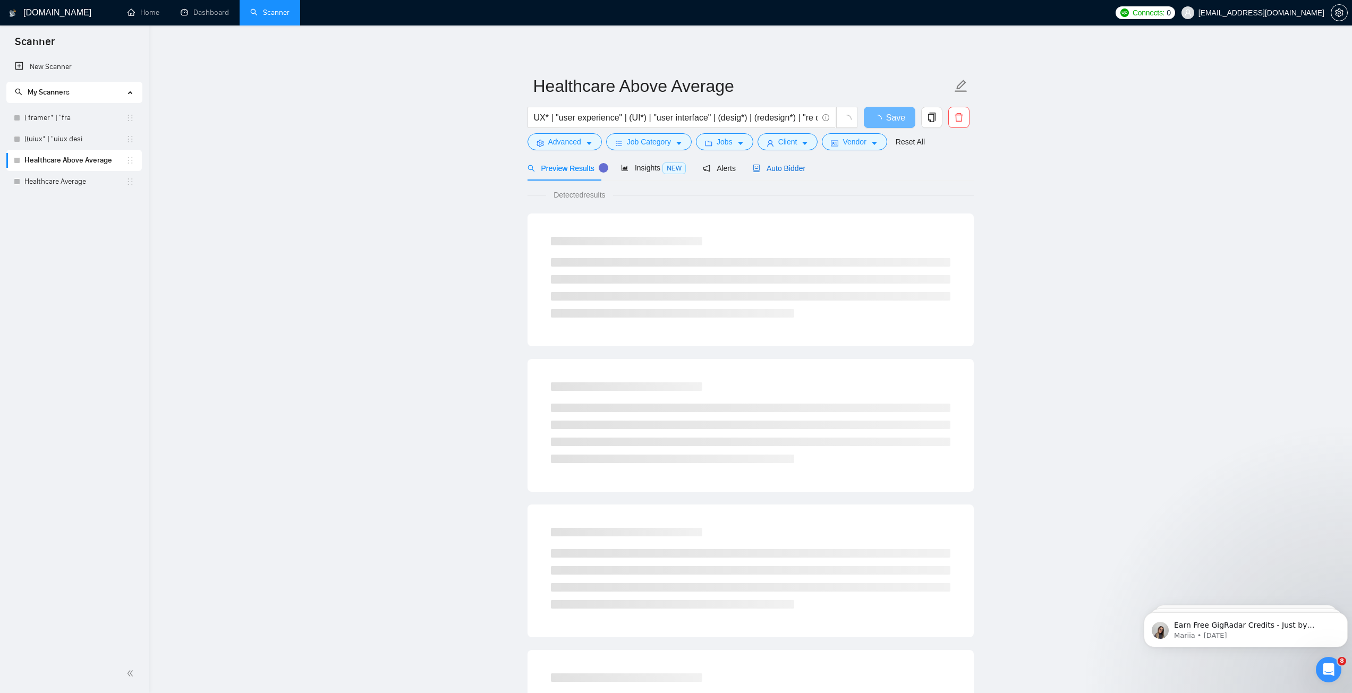
click at [766, 166] on span "Auto Bidder" at bounding box center [779, 168] width 53 height 8
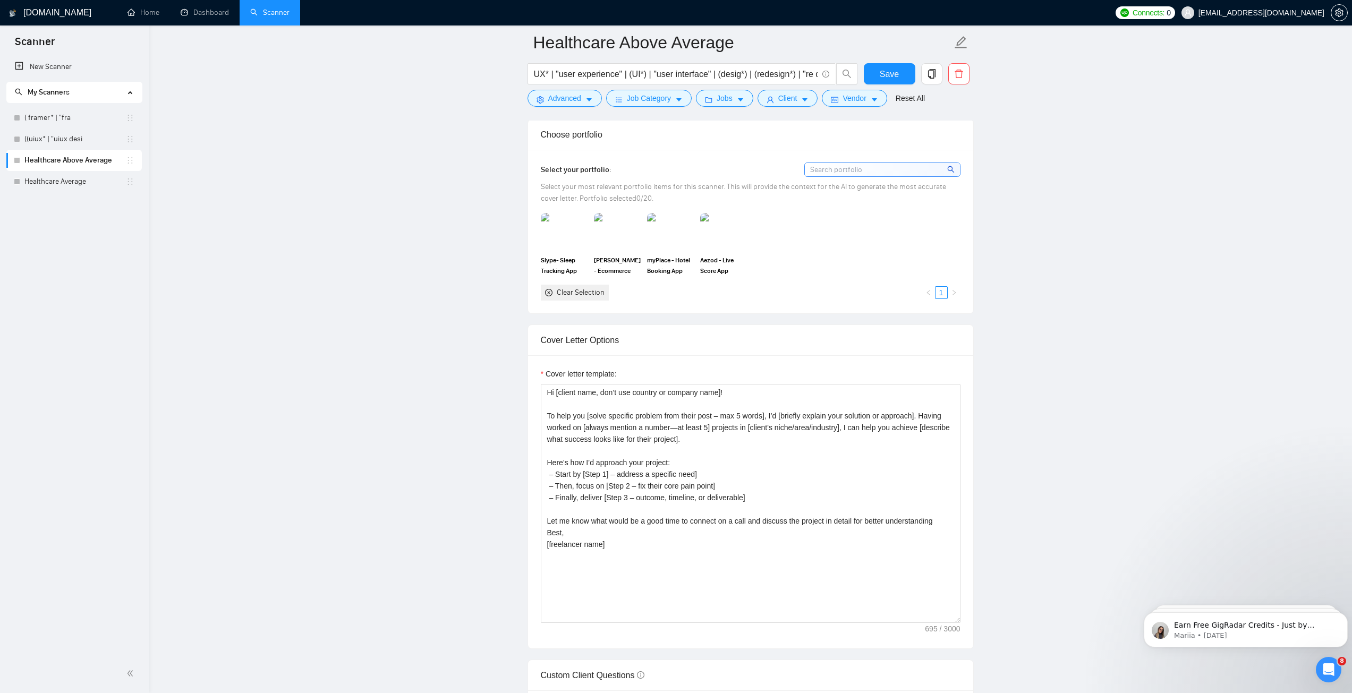
scroll to position [903, 0]
